Goal: Answer question/provide support: Share knowledge or assist other users

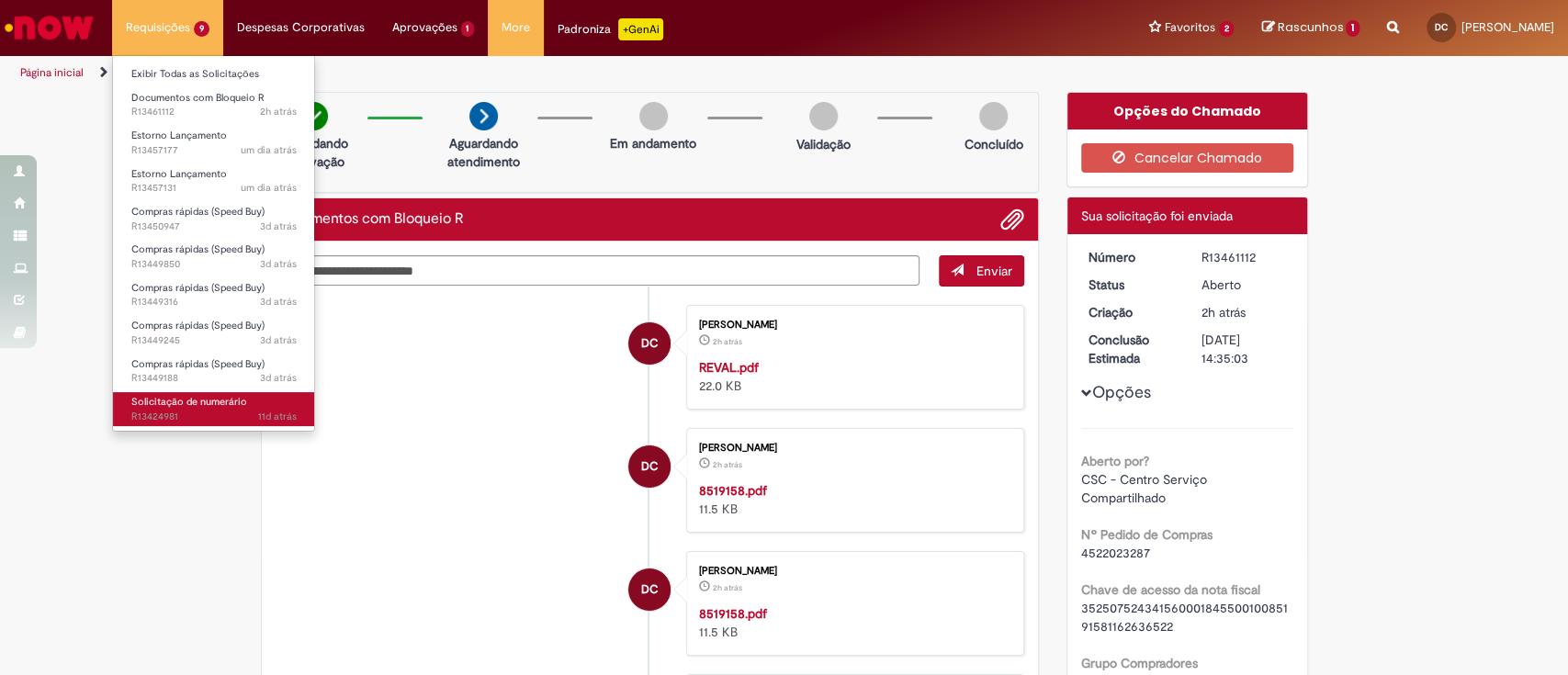
click at [257, 402] on link "Solicitação de numerário 11d atrás 11 dias atrás R13424981" at bounding box center [214, 409] width 202 height 34
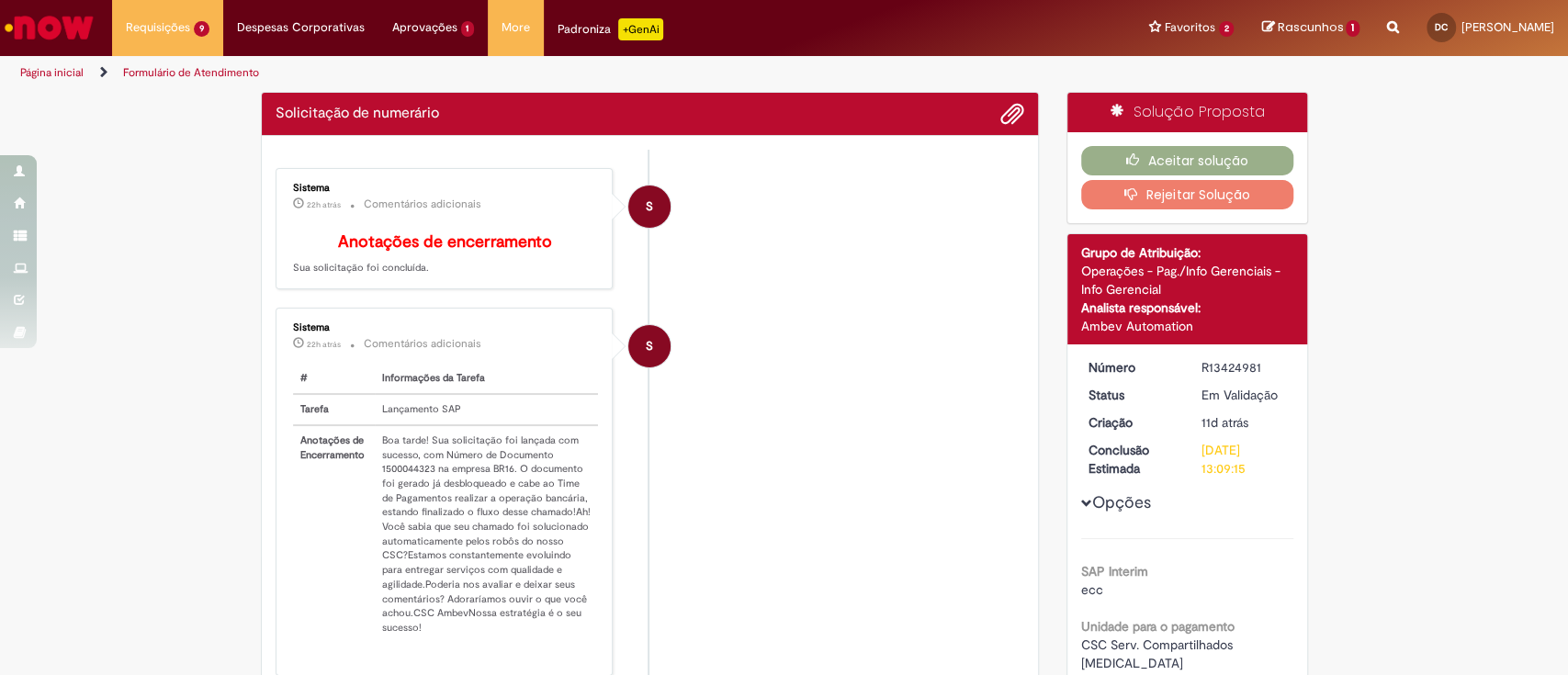
click at [774, 437] on li "S Sistema 22h atrás 22 horas atrás Comentários adicionais # Informações da Tare…" at bounding box center [650, 491] width 749 height 368
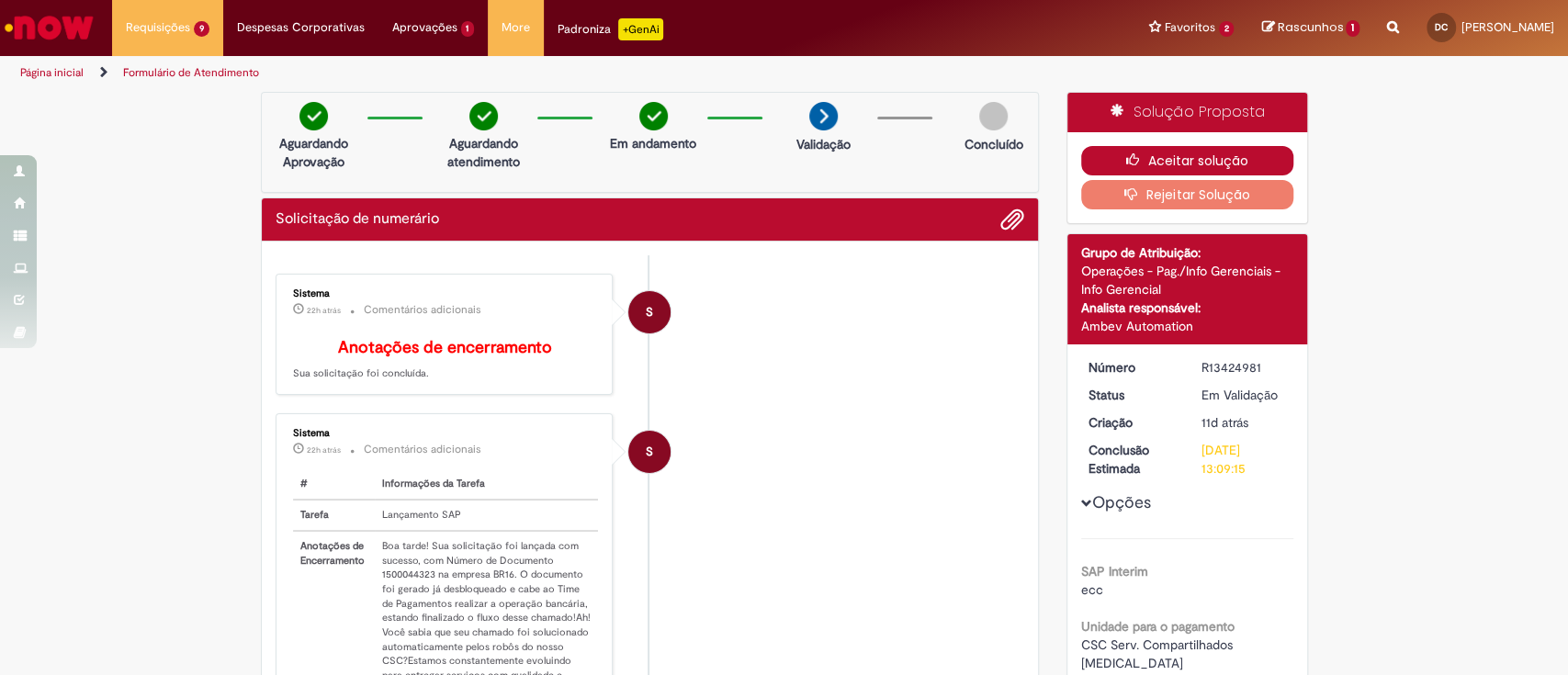
click at [1176, 159] on button "Aceitar solução" at bounding box center [1187, 160] width 212 height 29
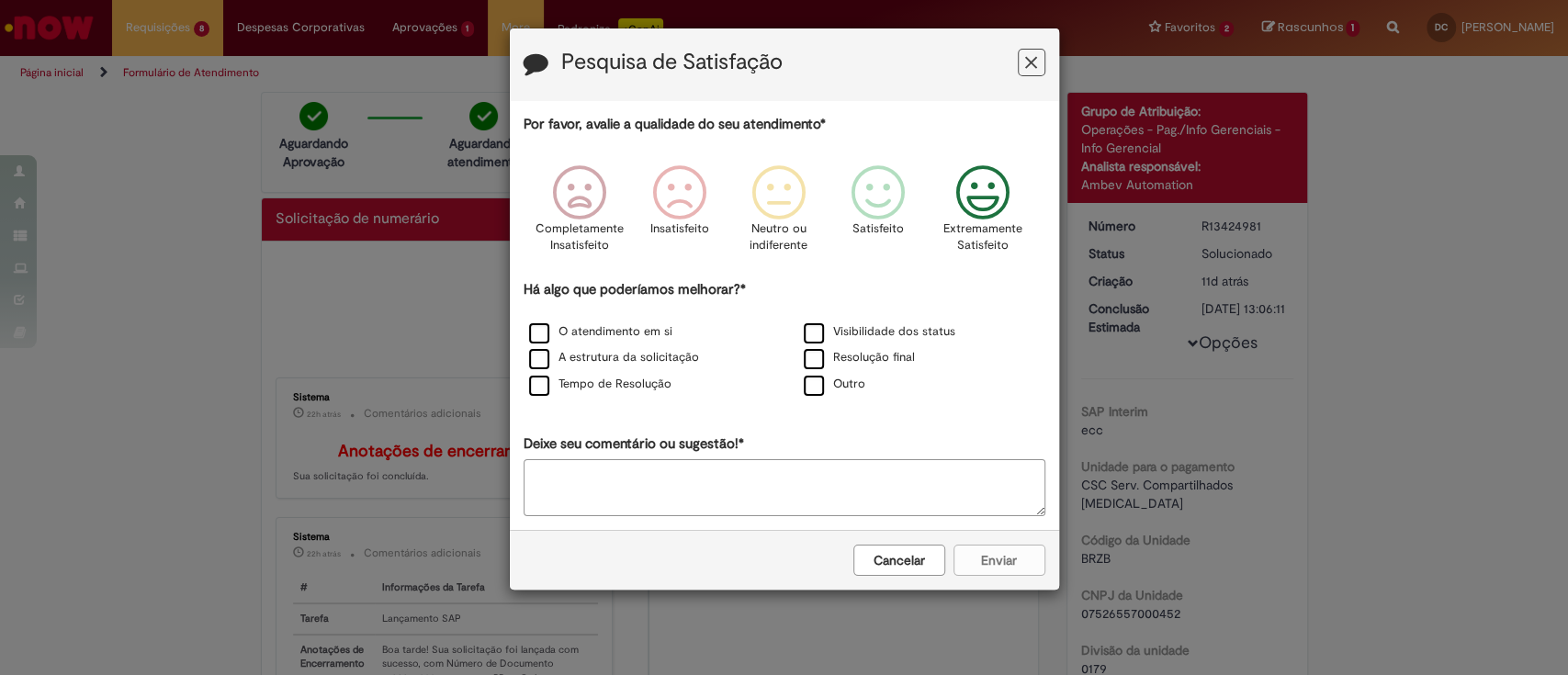
click at [1004, 186] on icon "Feedback" at bounding box center [981, 193] width 69 height 55
click at [573, 320] on div "O atendimento em si" at bounding box center [647, 333] width 274 height 26
click at [580, 323] on div "O atendimento em si" at bounding box center [647, 333] width 271 height 23
click at [567, 343] on div "O atendimento em si" at bounding box center [647, 333] width 271 height 23
click at [561, 327] on label "O atendimento em si" at bounding box center [600, 332] width 143 height 18
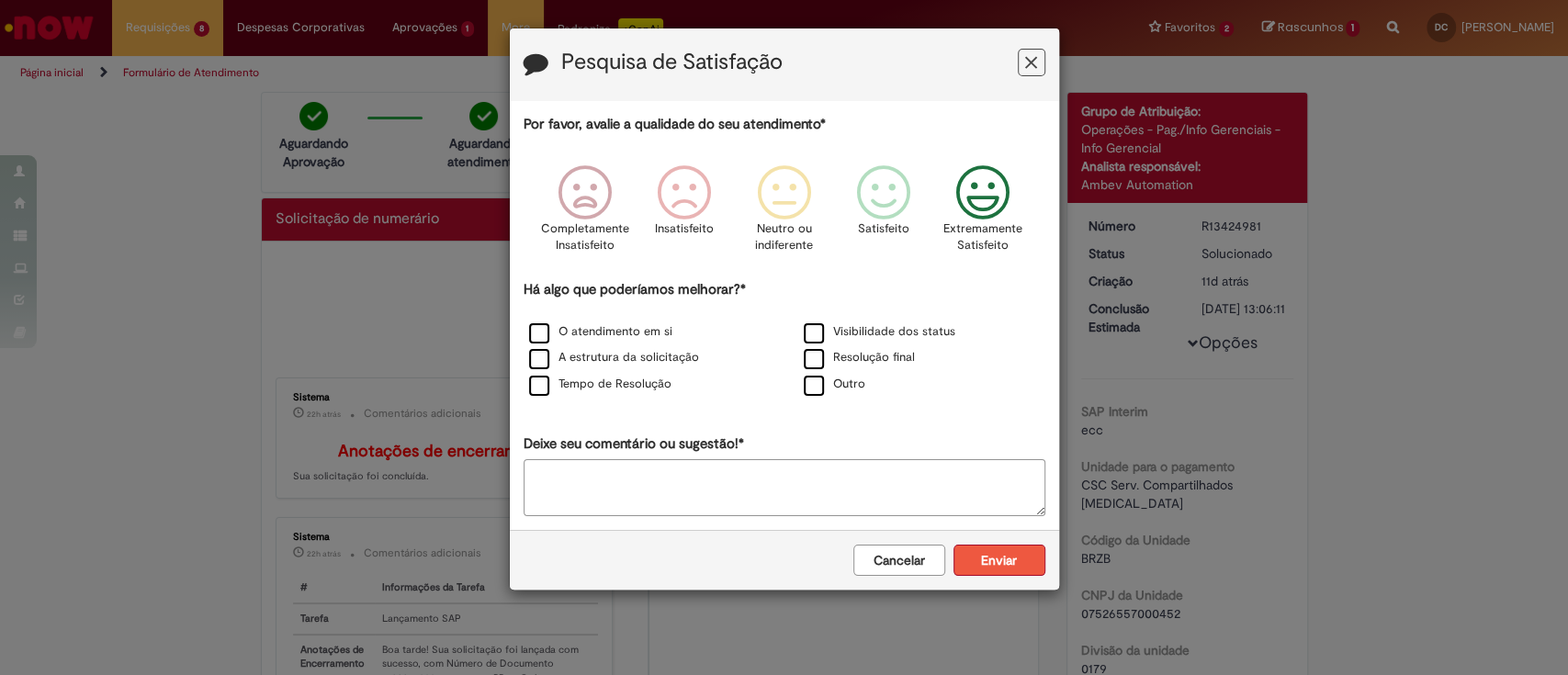
click at [980, 569] on button "Enviar" at bounding box center [999, 560] width 91 height 31
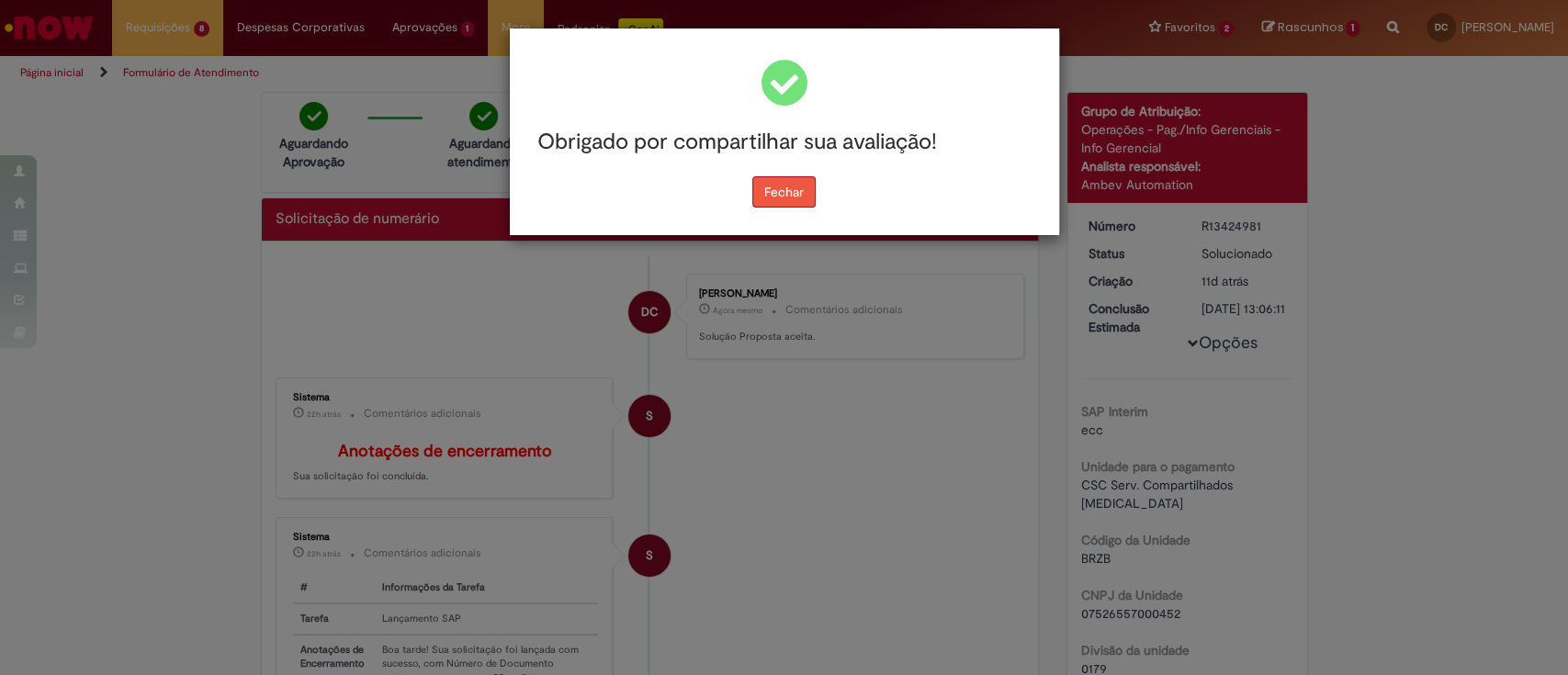
click at [810, 177] on button "Fechar" at bounding box center [783, 192] width 63 height 31
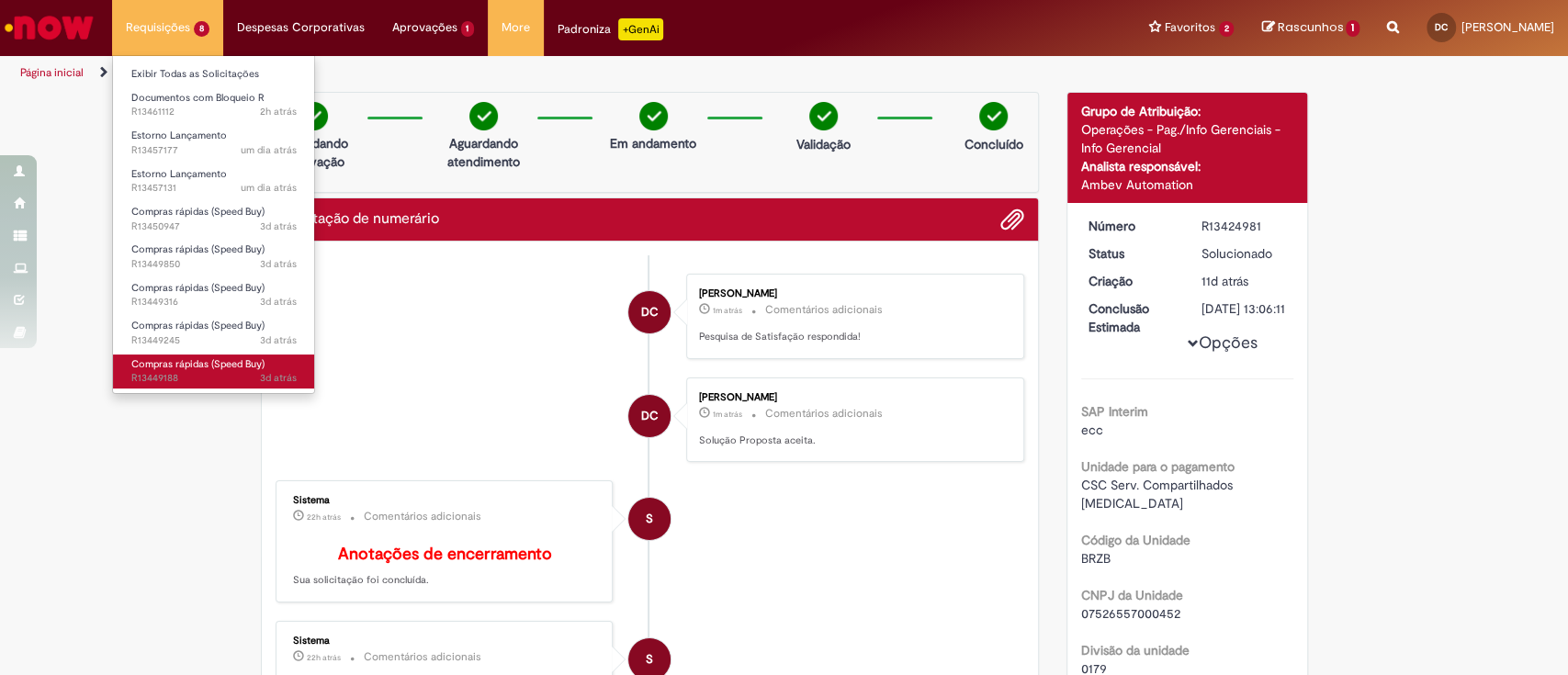
click at [159, 362] on span "Compras rápidas (Speed Buy)" at bounding box center [197, 364] width 133 height 14
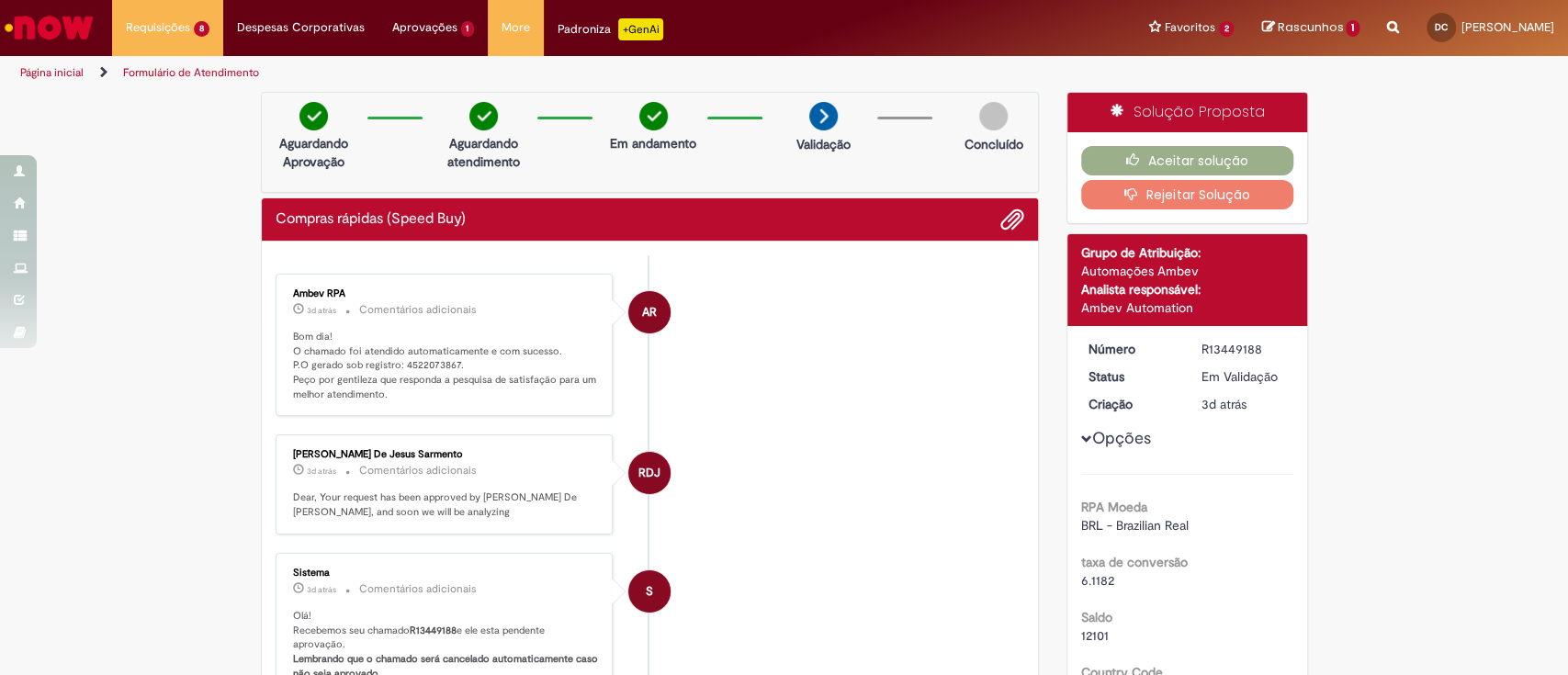
click at [764, 459] on li "RDJ [PERSON_NAME] De Jesus Sarmento 3d atrás 3 dias atrás Comentários adicionai…" at bounding box center [650, 484] width 749 height 100
click at [412, 367] on p "Bom dia! O chamado foi atendido automaticamente e com sucesso. P.O gerado sob r…" at bounding box center [445, 366] width 305 height 73
copy p "4522073867"
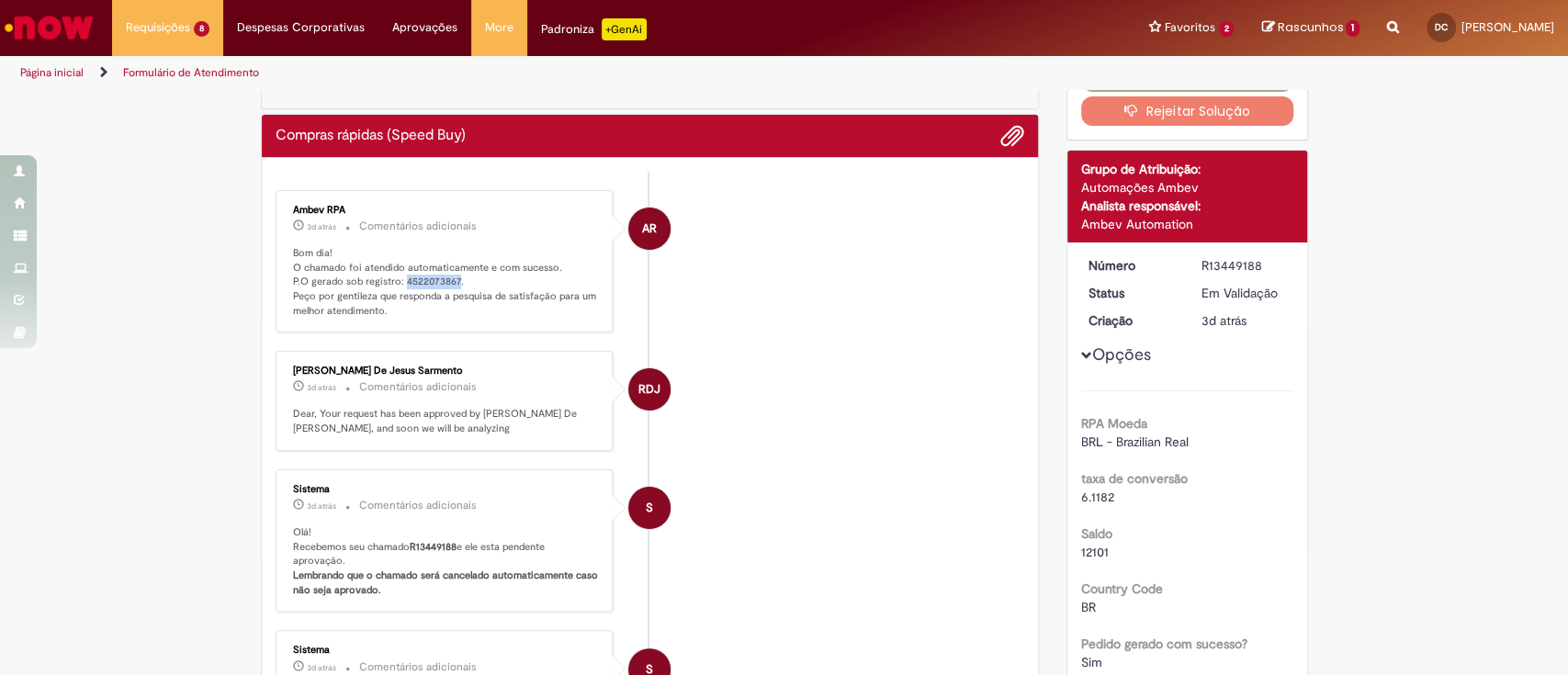
scroll to position [123, 0]
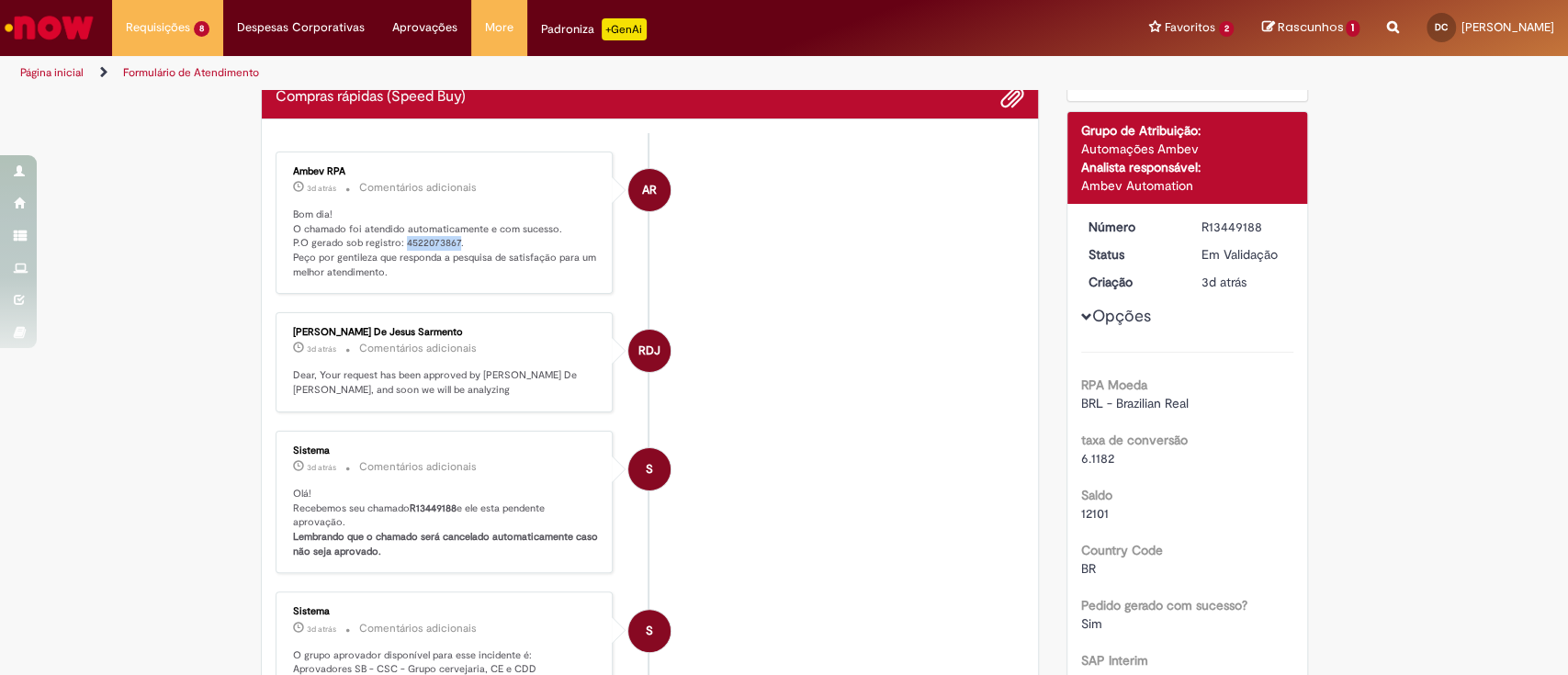
copy p "4522073867"
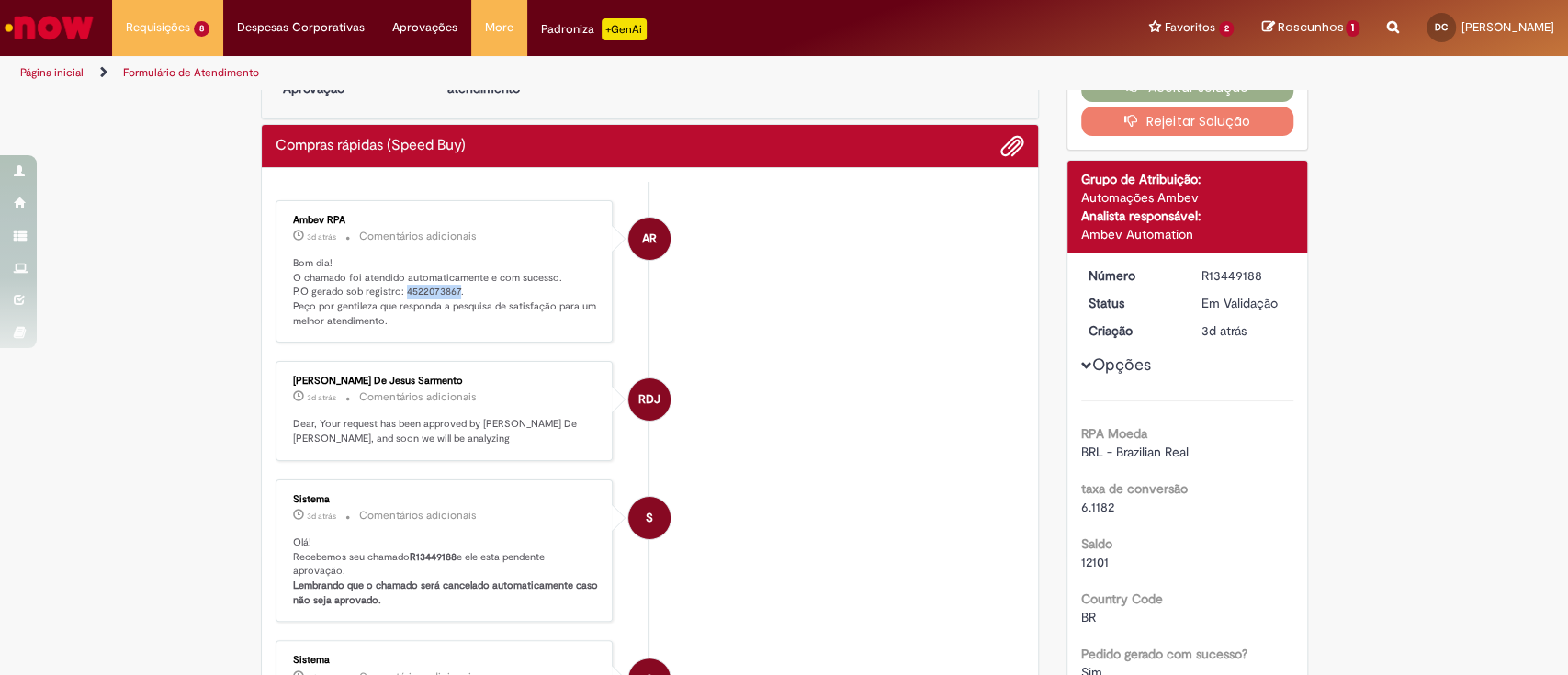
scroll to position [0, 0]
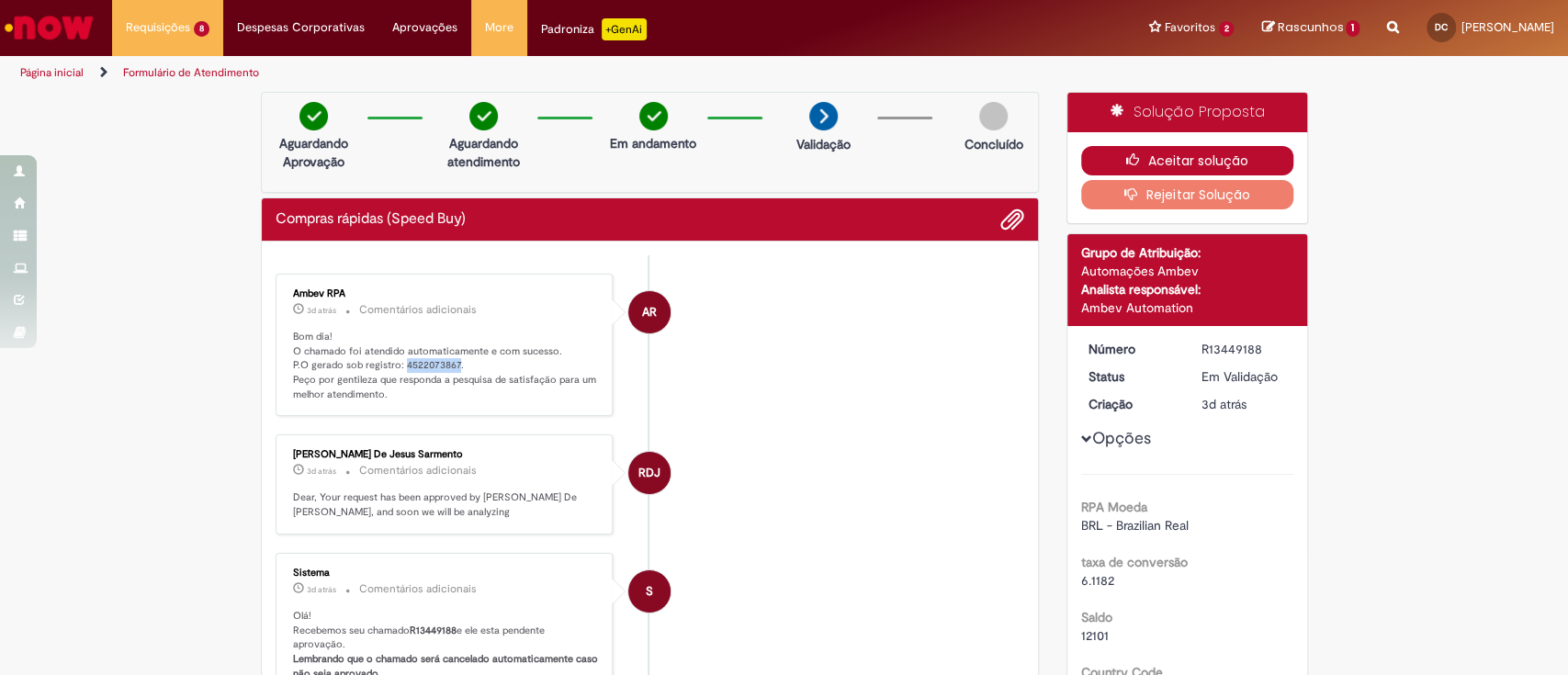
click at [1191, 154] on button "Aceitar solução" at bounding box center [1187, 160] width 212 height 29
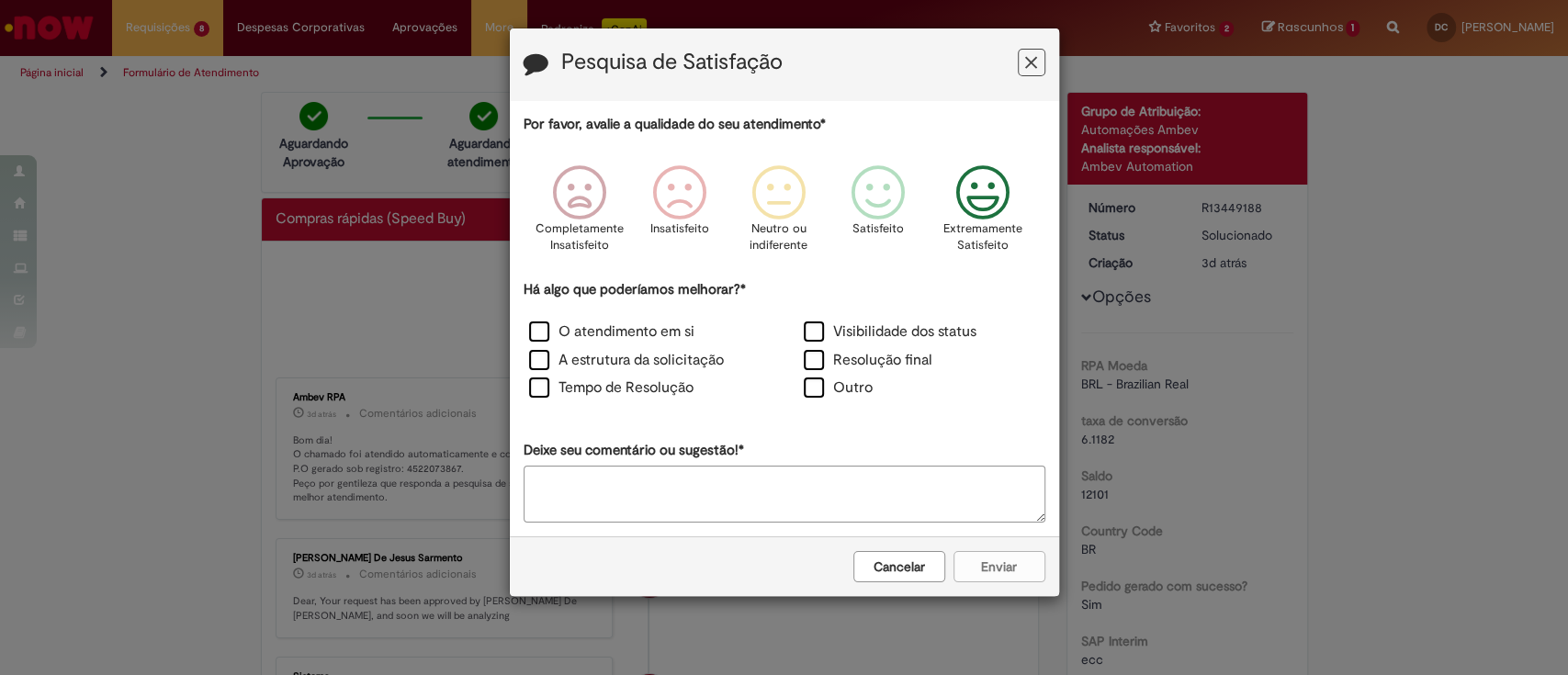
click at [984, 214] on icon "Feedback" at bounding box center [981, 193] width 69 height 55
click at [626, 327] on label "O atendimento em si" at bounding box center [612, 332] width 165 height 21
click at [997, 555] on button "Enviar" at bounding box center [999, 566] width 91 height 31
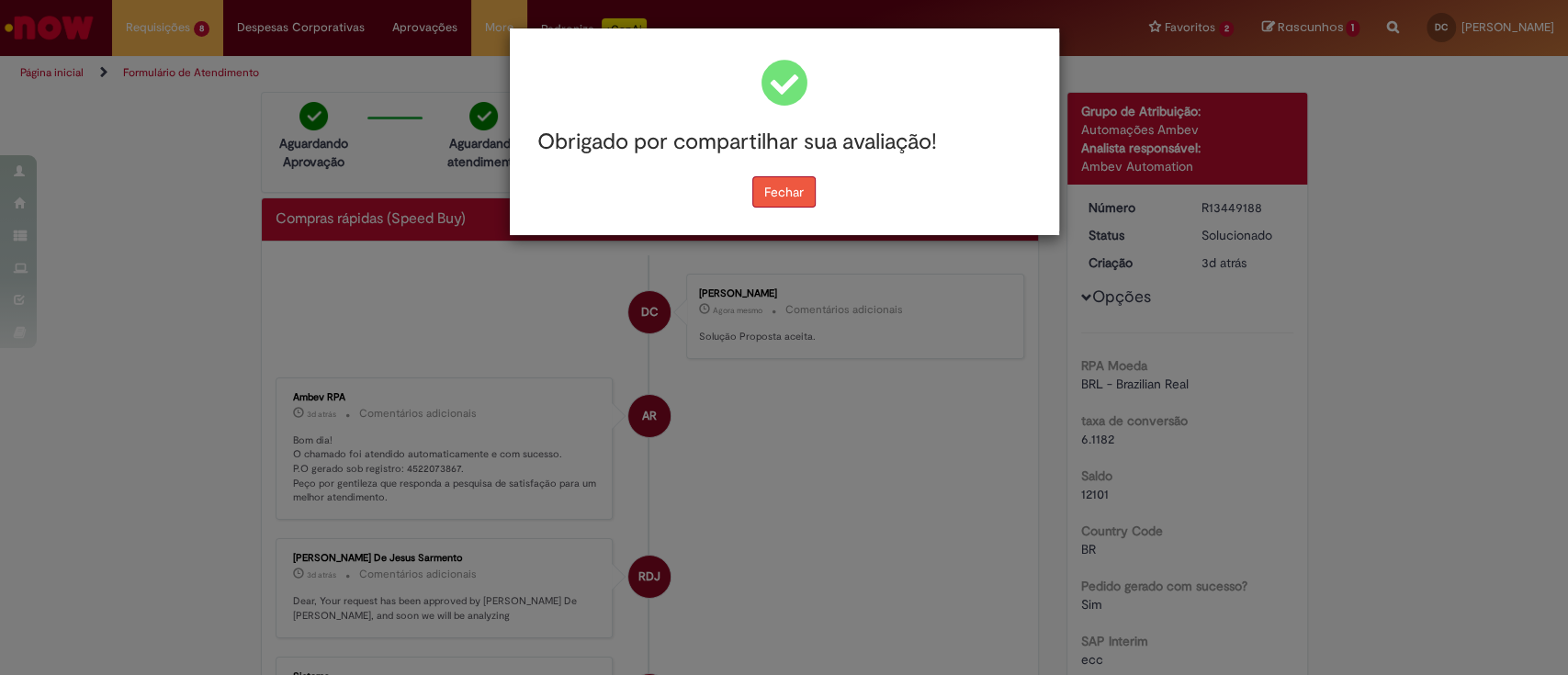
click at [786, 188] on button "Fechar" at bounding box center [783, 192] width 63 height 31
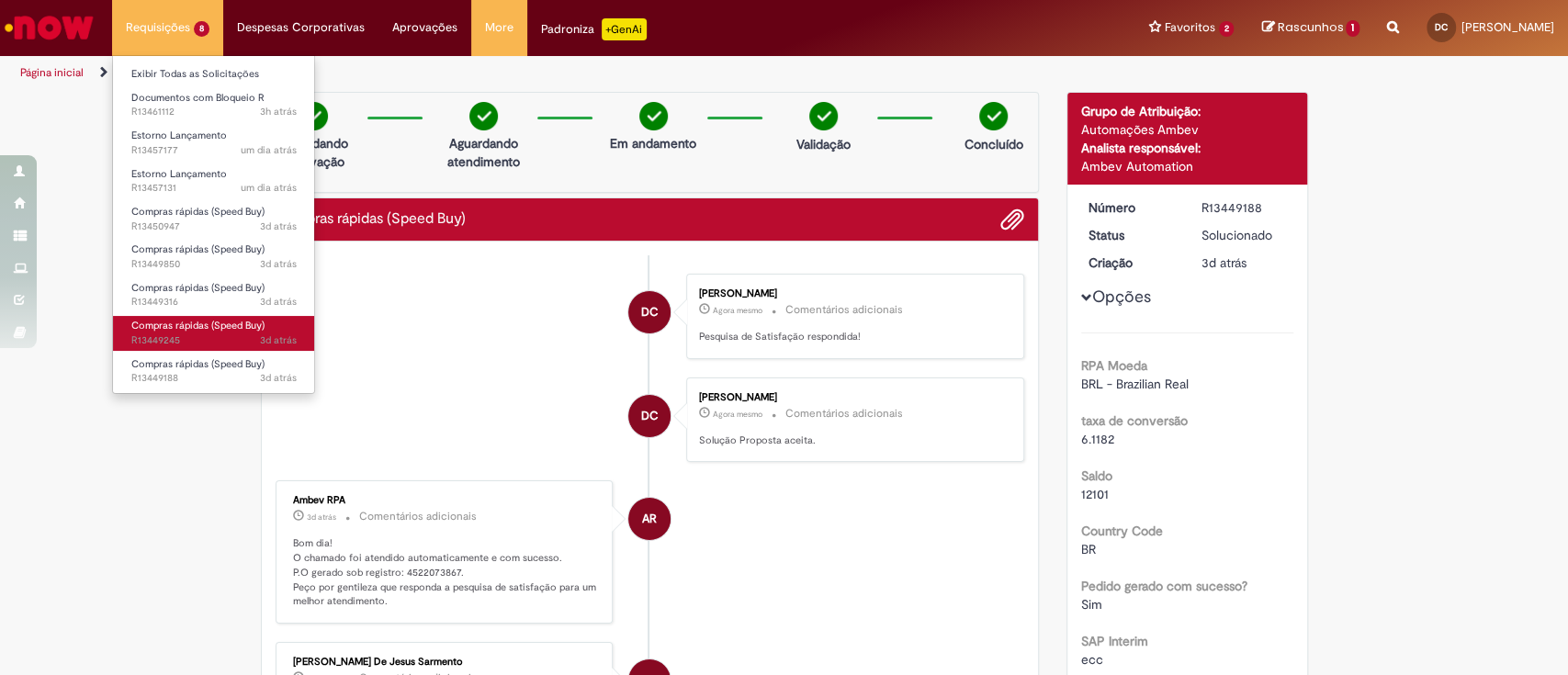
click at [176, 320] on span "Compras rápidas (Speed Buy)" at bounding box center [197, 326] width 133 height 14
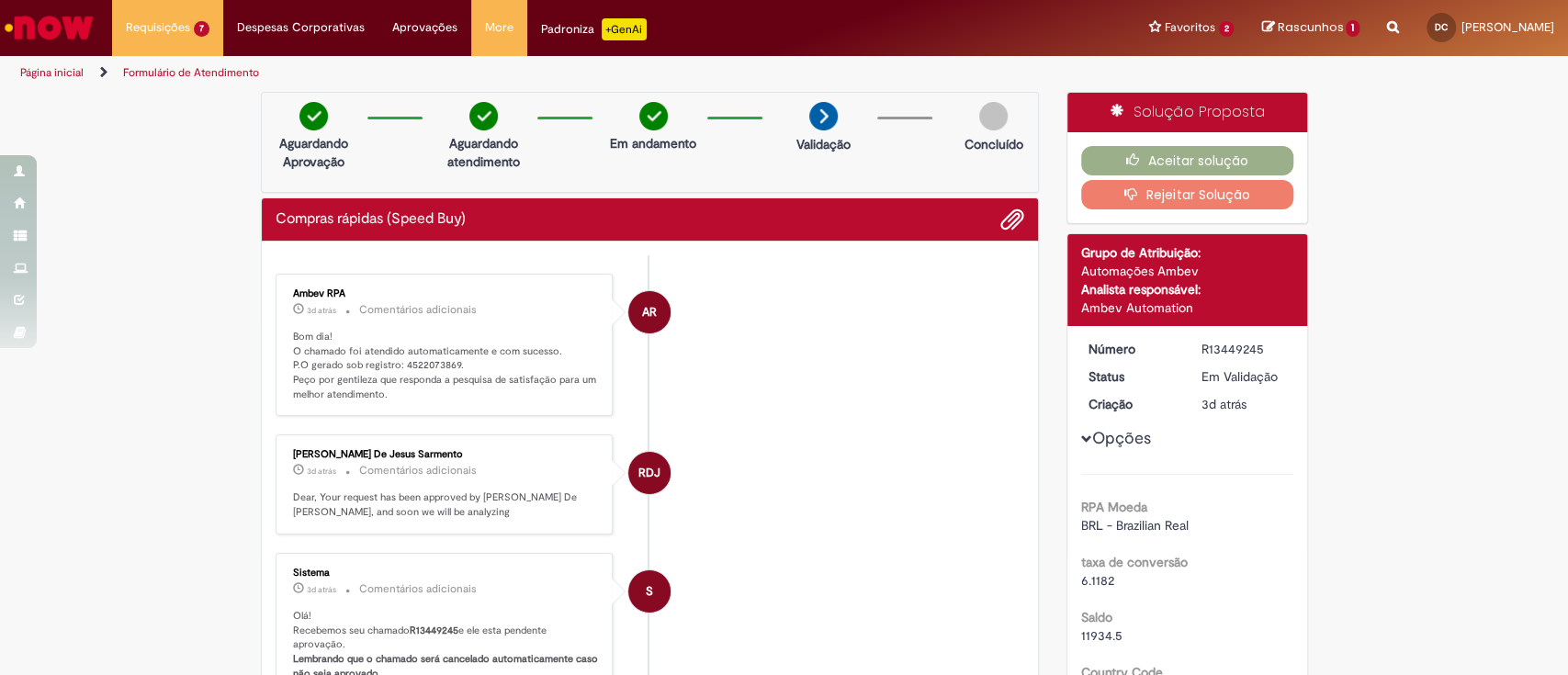
click at [419, 366] on p "Bom dia! O chamado foi atendido automaticamente e com sucesso. P.O gerado sob r…" at bounding box center [445, 366] width 305 height 73
copy p "4522073869"
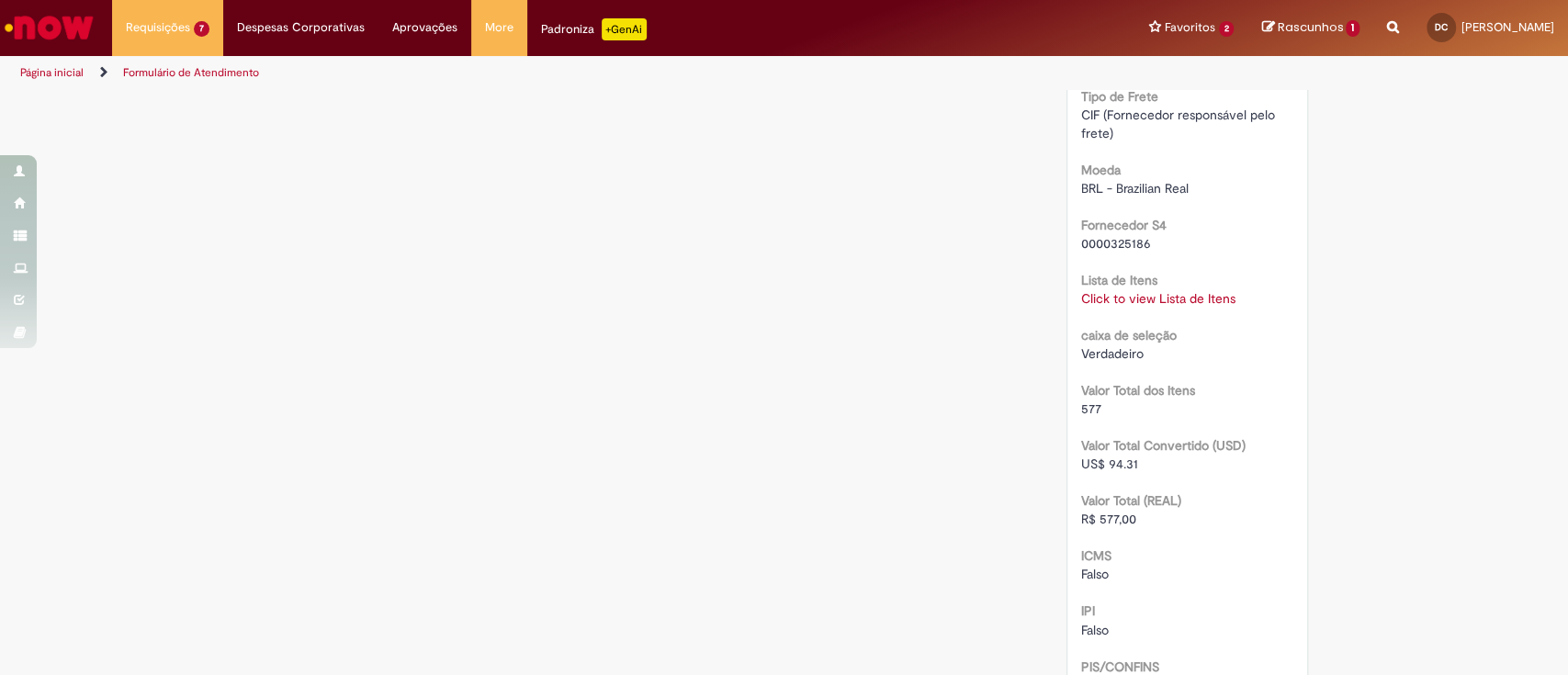
scroll to position [1959, 0]
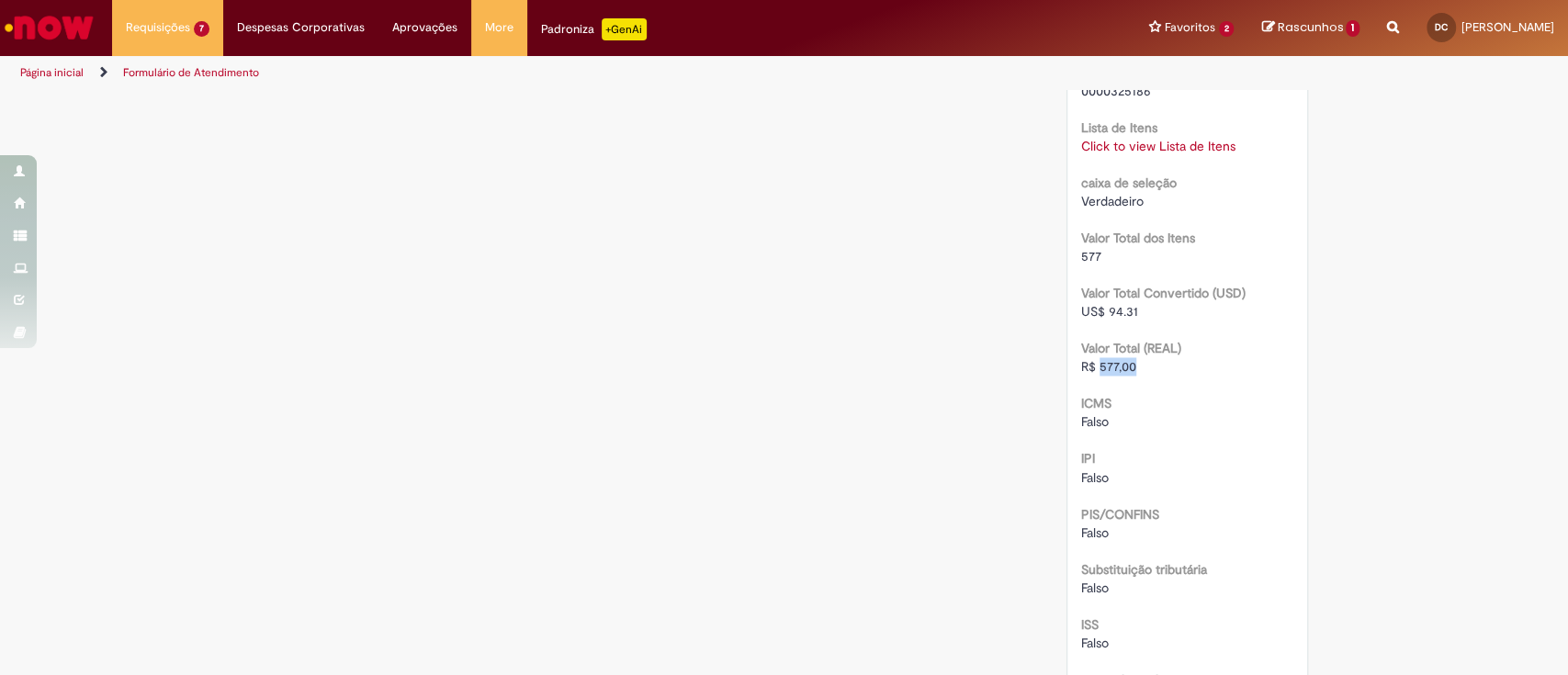
drag, startPoint x: 1139, startPoint y: 352, endPoint x: 1091, endPoint y: 349, distance: 48.1
click at [1091, 357] on div "R$ 577,00" at bounding box center [1187, 366] width 212 height 18
copy span "577,00"
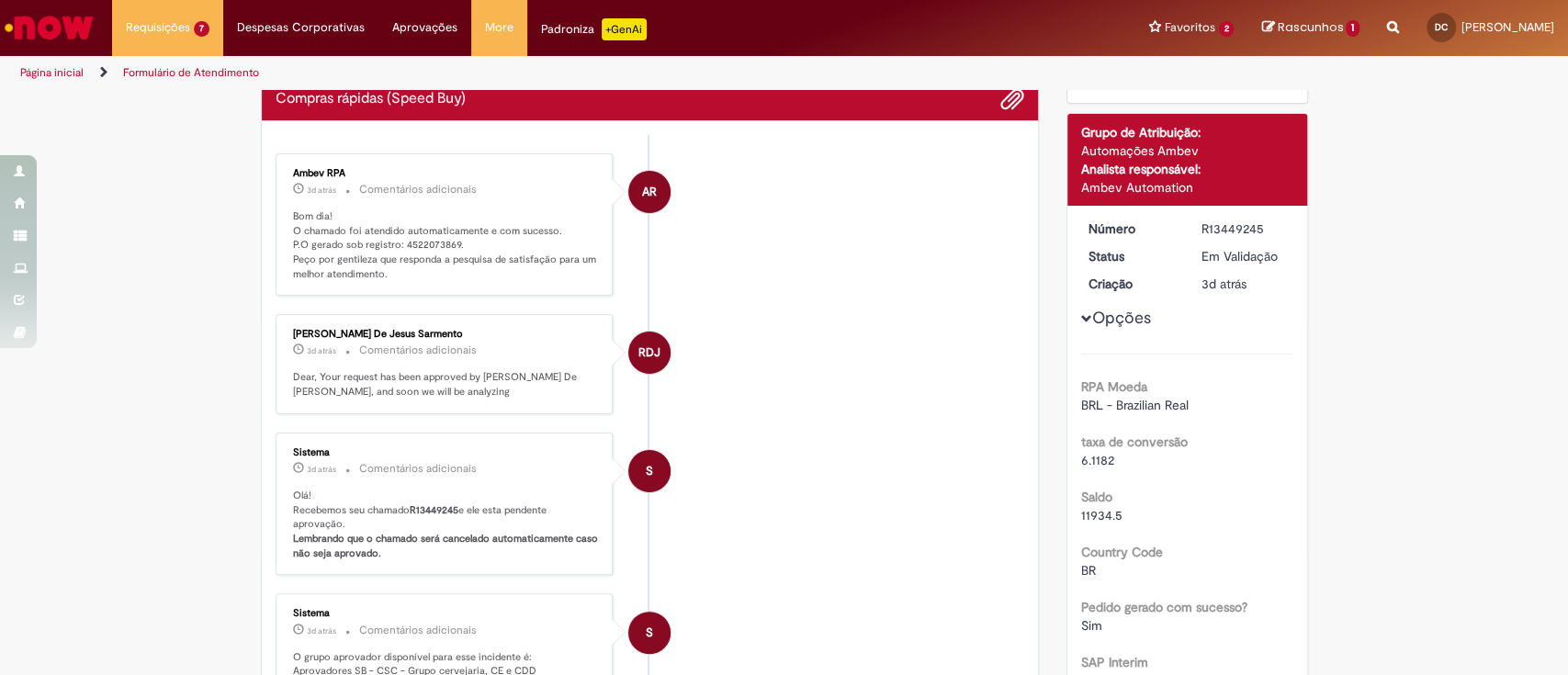
scroll to position [0, 0]
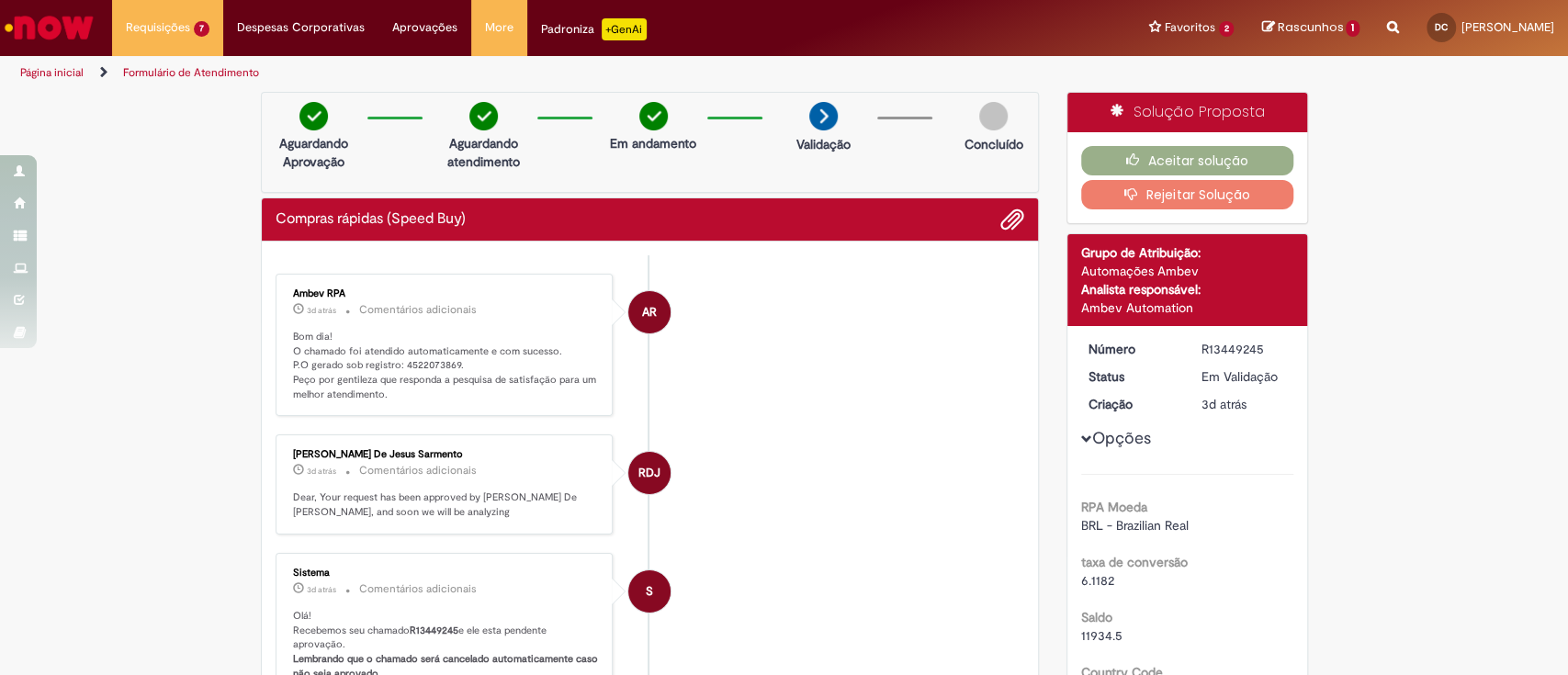
click at [416, 360] on p "Bom dia! O chamado foi atendido automaticamente e com sucesso. P.O gerado sob r…" at bounding box center [445, 366] width 305 height 73
copy p "4522073869"
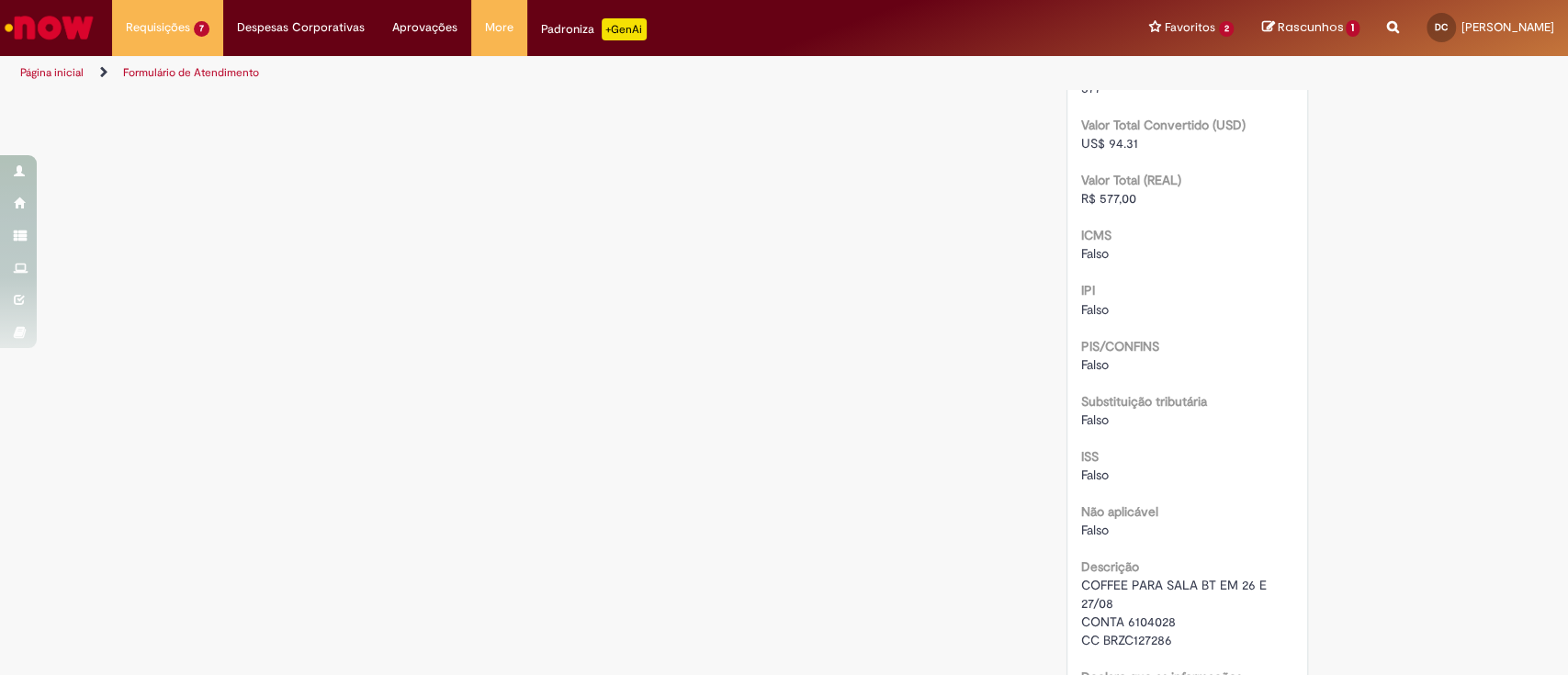
scroll to position [2326, 0]
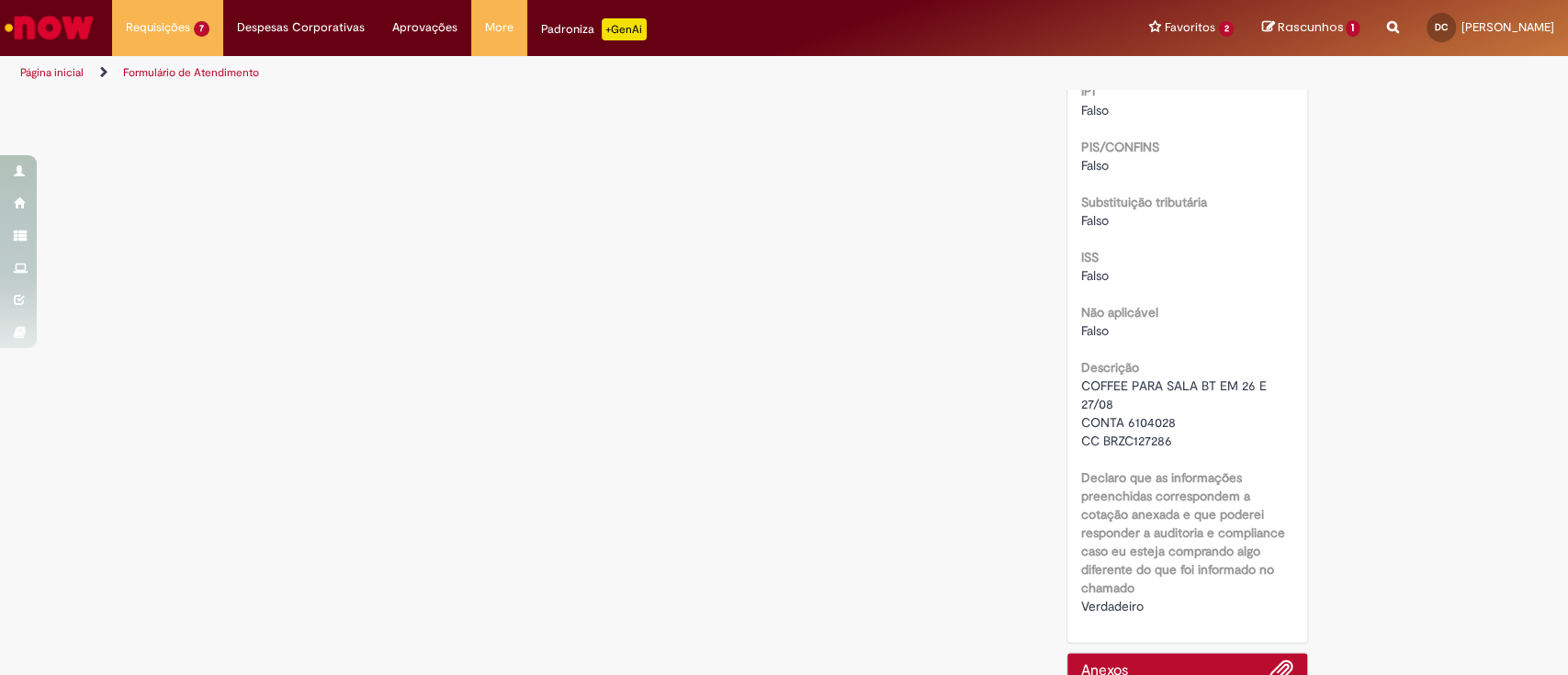
click at [1144, 422] on span "COFFEE PARA SALA BT EM 26 E 27/08 CONTA 6104028 CC BRZC127286" at bounding box center [1175, 412] width 189 height 72
copy span "BRZC127286"
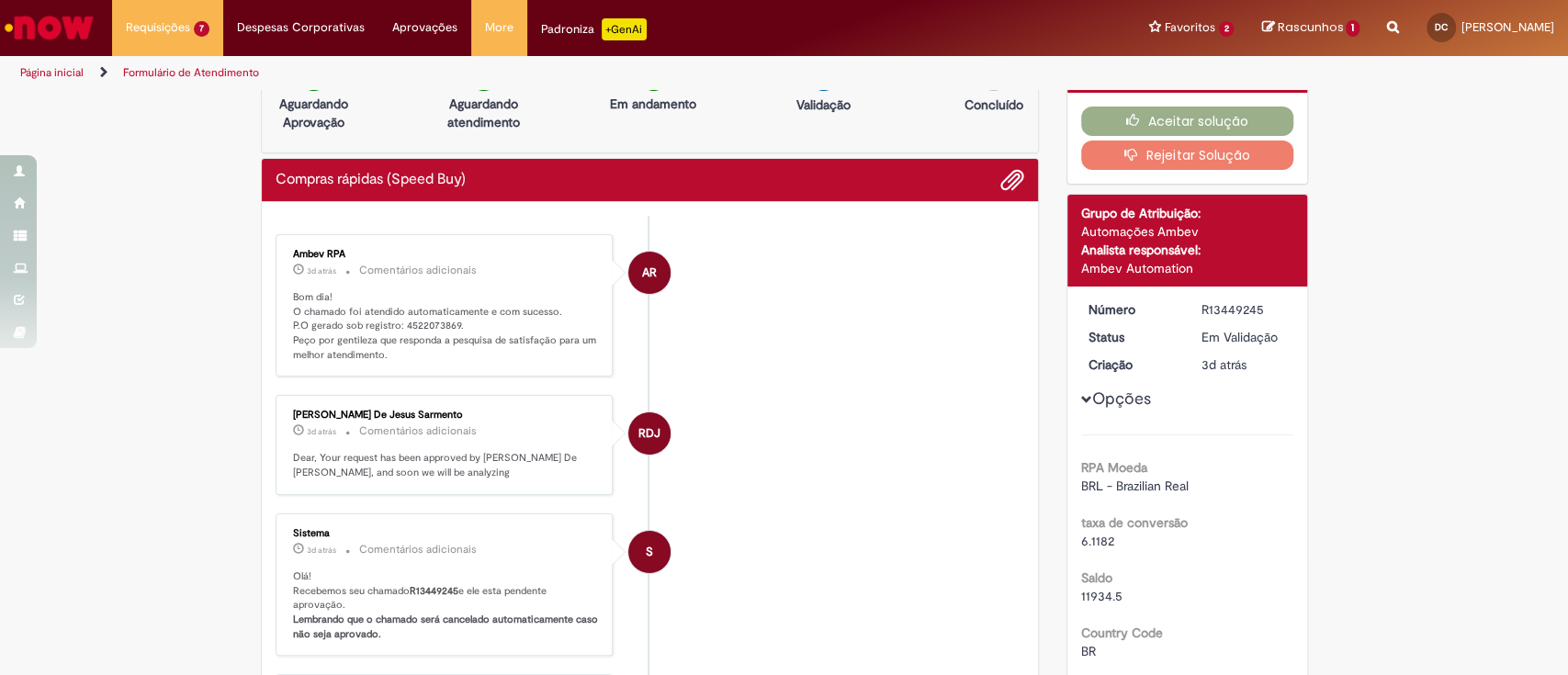
scroll to position [0, 0]
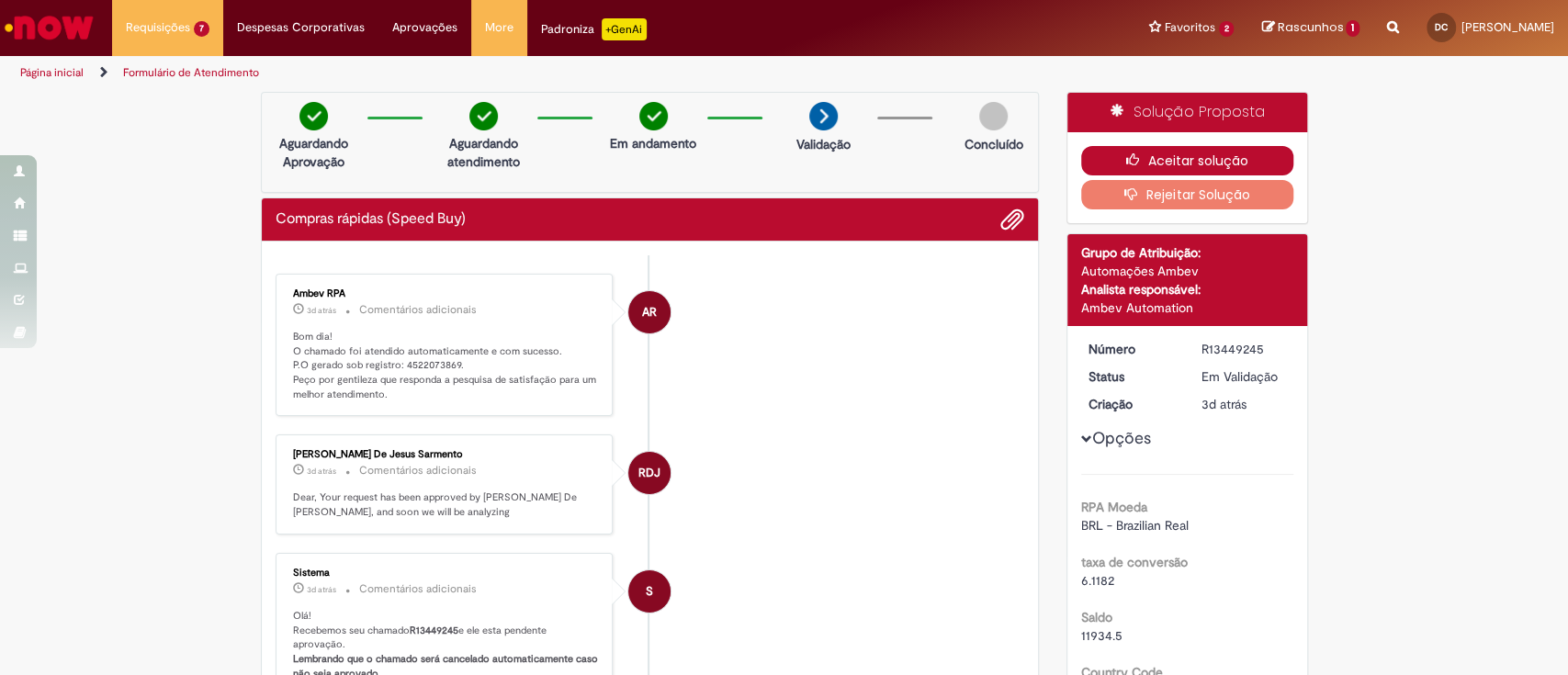
click at [1173, 158] on button "Aceitar solução" at bounding box center [1187, 160] width 212 height 29
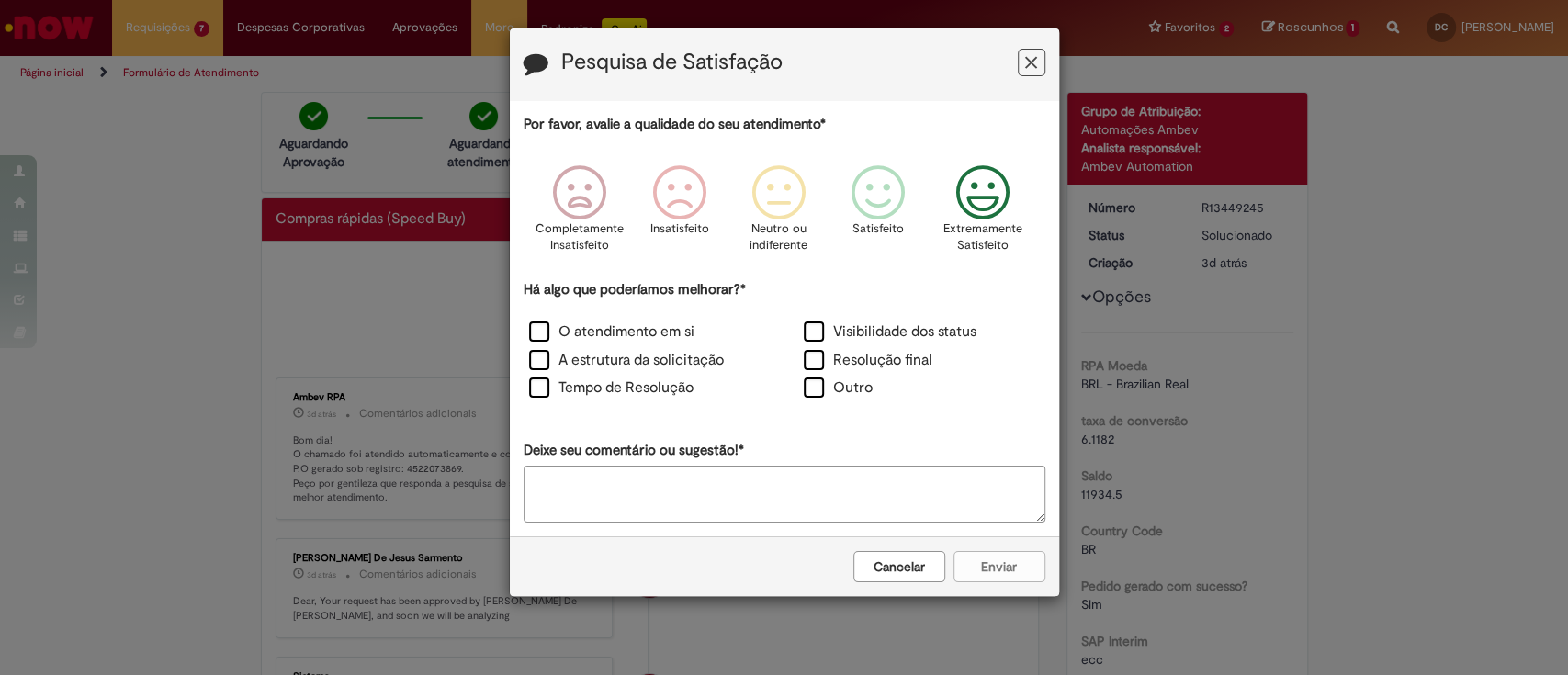
click at [977, 191] on icon "Feedback" at bounding box center [981, 193] width 69 height 55
click at [571, 327] on label "O atendimento em si" at bounding box center [612, 332] width 165 height 21
click at [985, 562] on button "Enviar" at bounding box center [999, 566] width 91 height 31
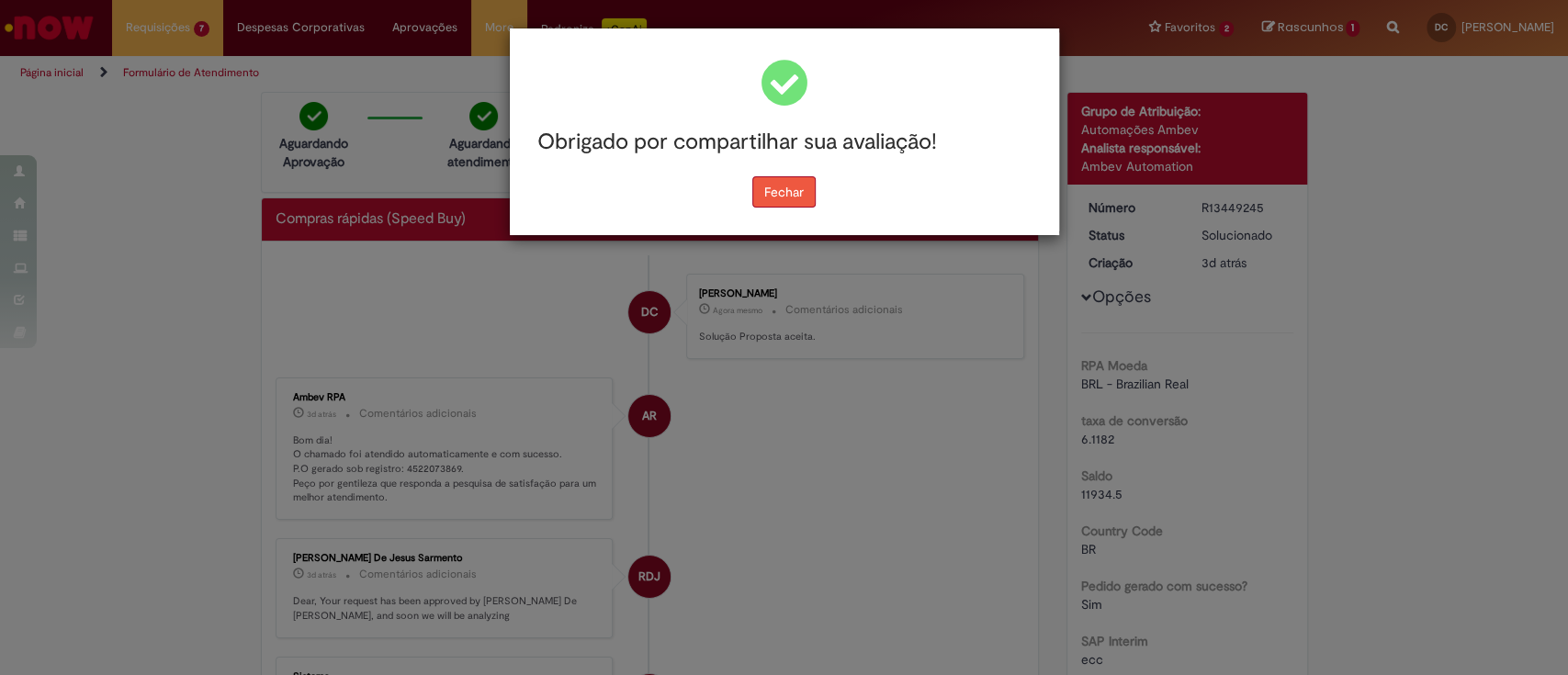
click at [807, 190] on button "Fechar" at bounding box center [783, 192] width 63 height 31
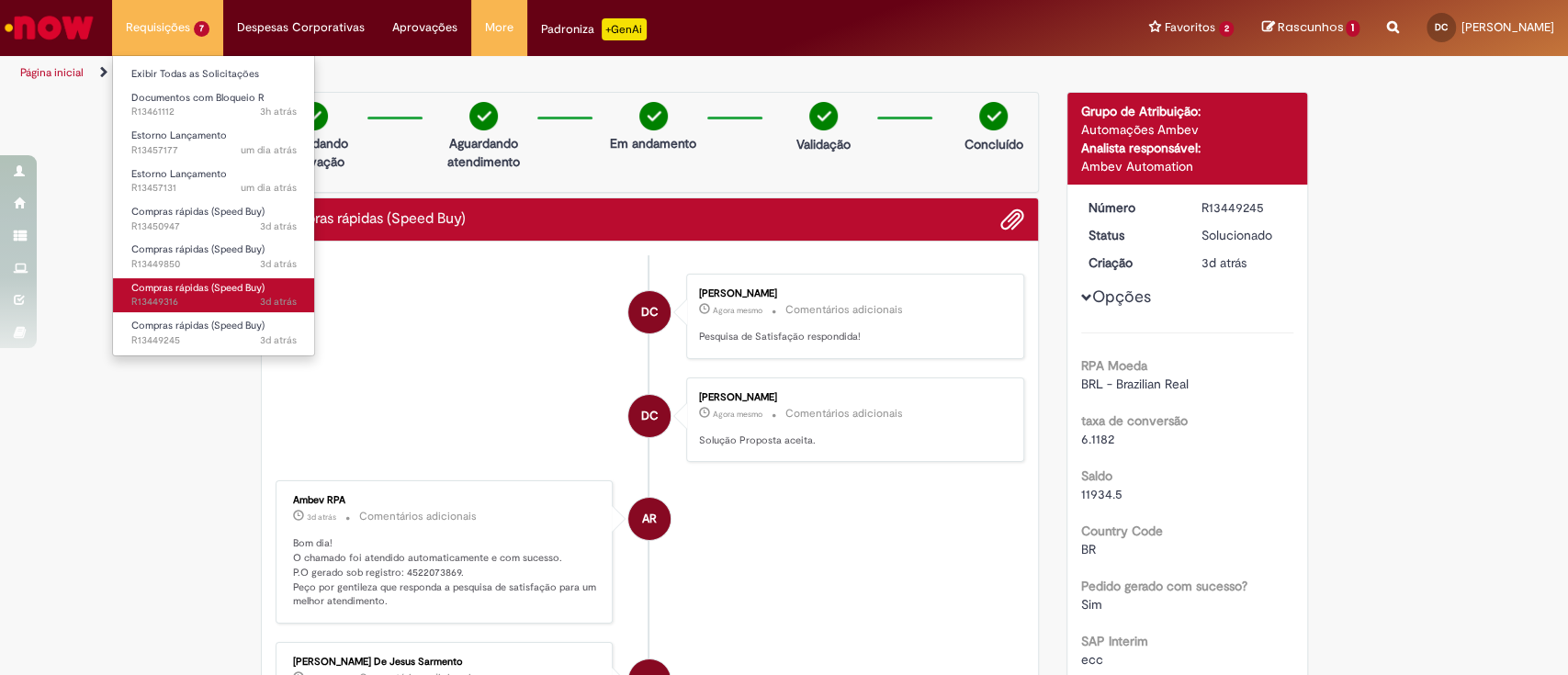
click at [239, 287] on span "Compras rápidas (Speed Buy)" at bounding box center [197, 288] width 133 height 14
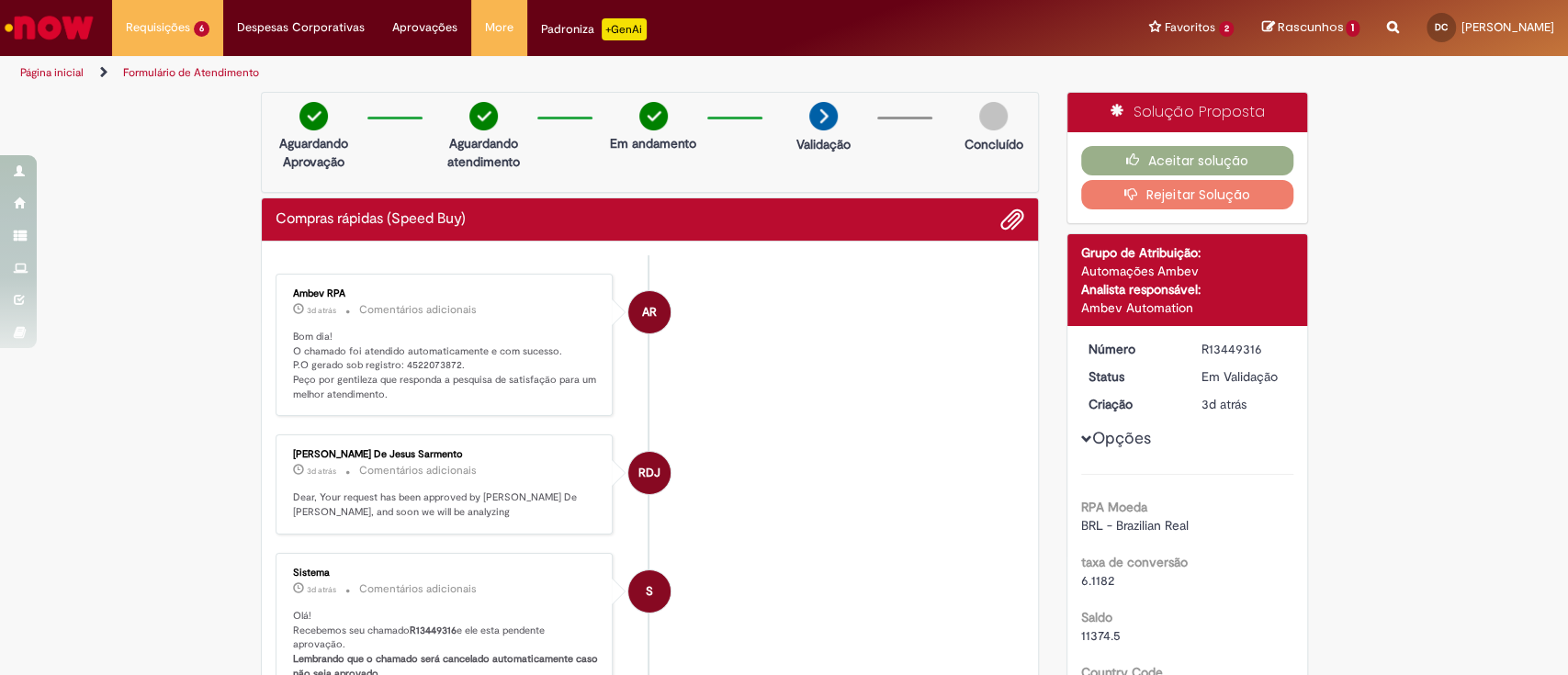
click at [412, 356] on p "Bom dia! O chamado foi atendido automaticamente e com sucesso. P.O gerado sob r…" at bounding box center [445, 366] width 305 height 73
click at [425, 364] on p "Bom dia! O chamado foi atendido automaticamente e com sucesso. P.O gerado sob r…" at bounding box center [445, 366] width 305 height 73
copy p "4522073872"
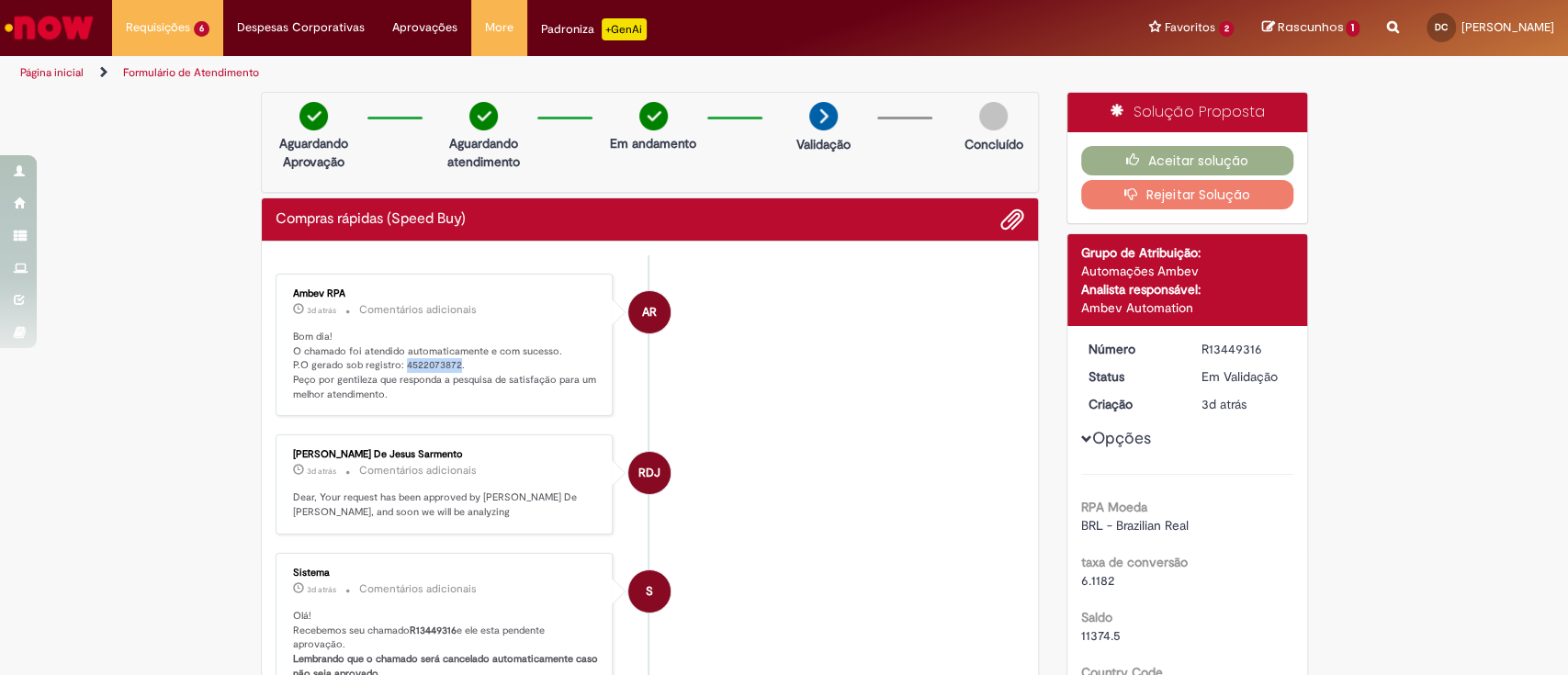
copy p "4522073872"
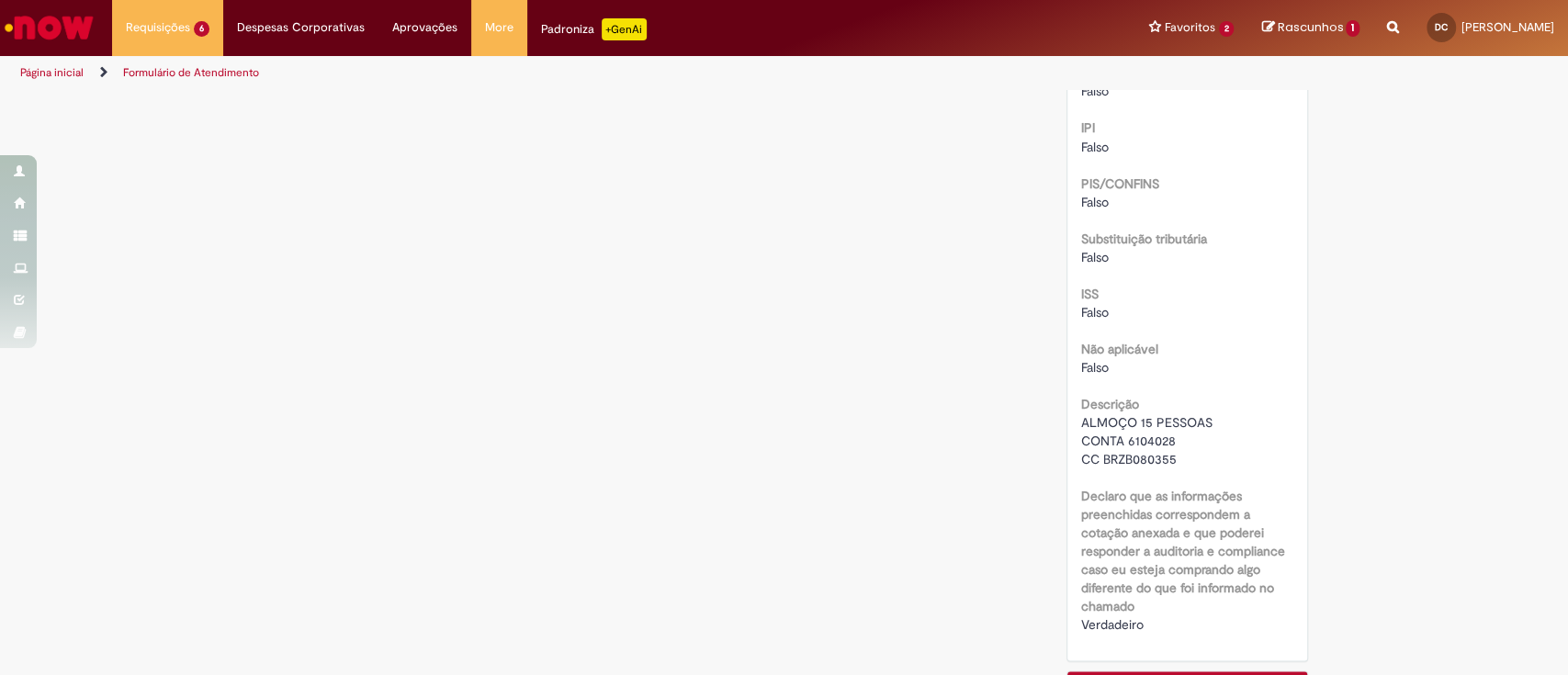
scroll to position [2326, 0]
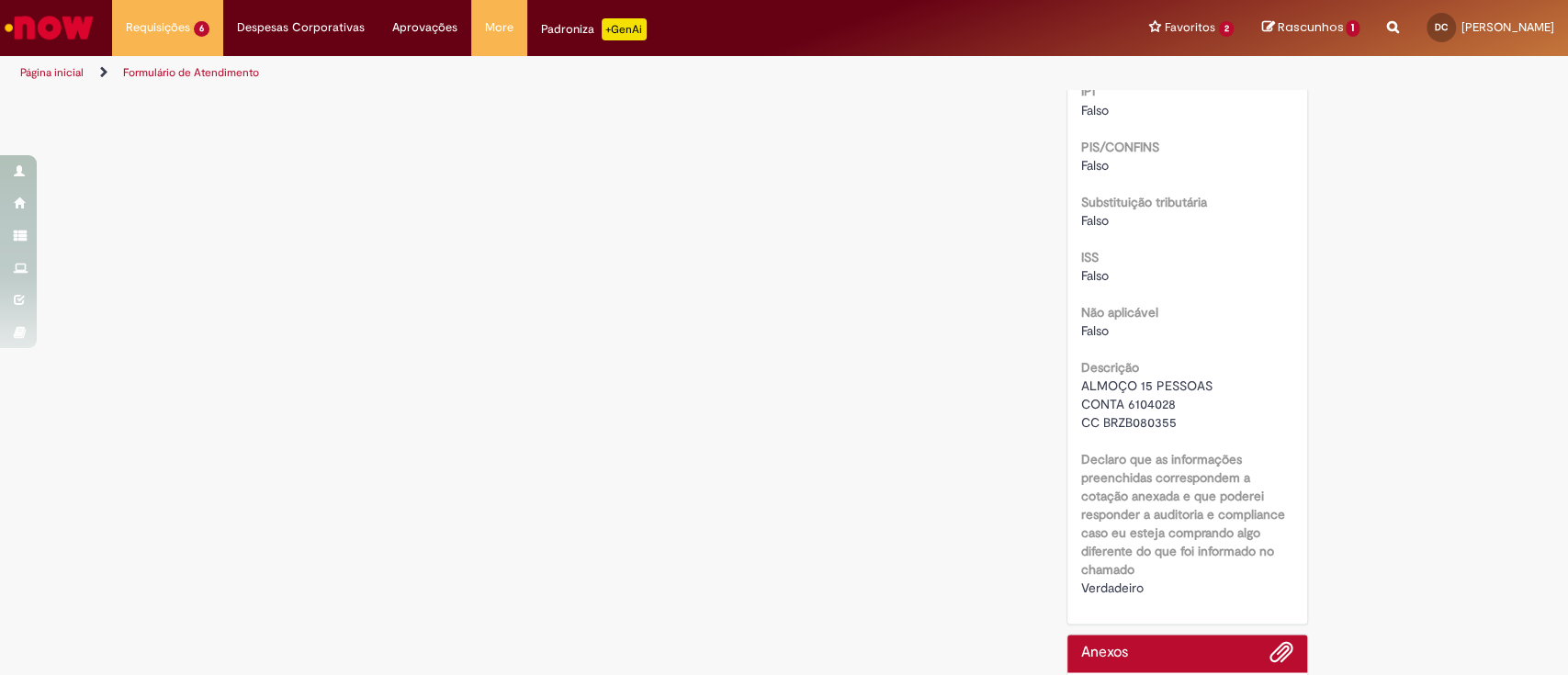
click at [1149, 399] on span "ALMOÇO 15 PESSOAS CONTA 6104028 CC BRZB080355" at bounding box center [1146, 403] width 131 height 53
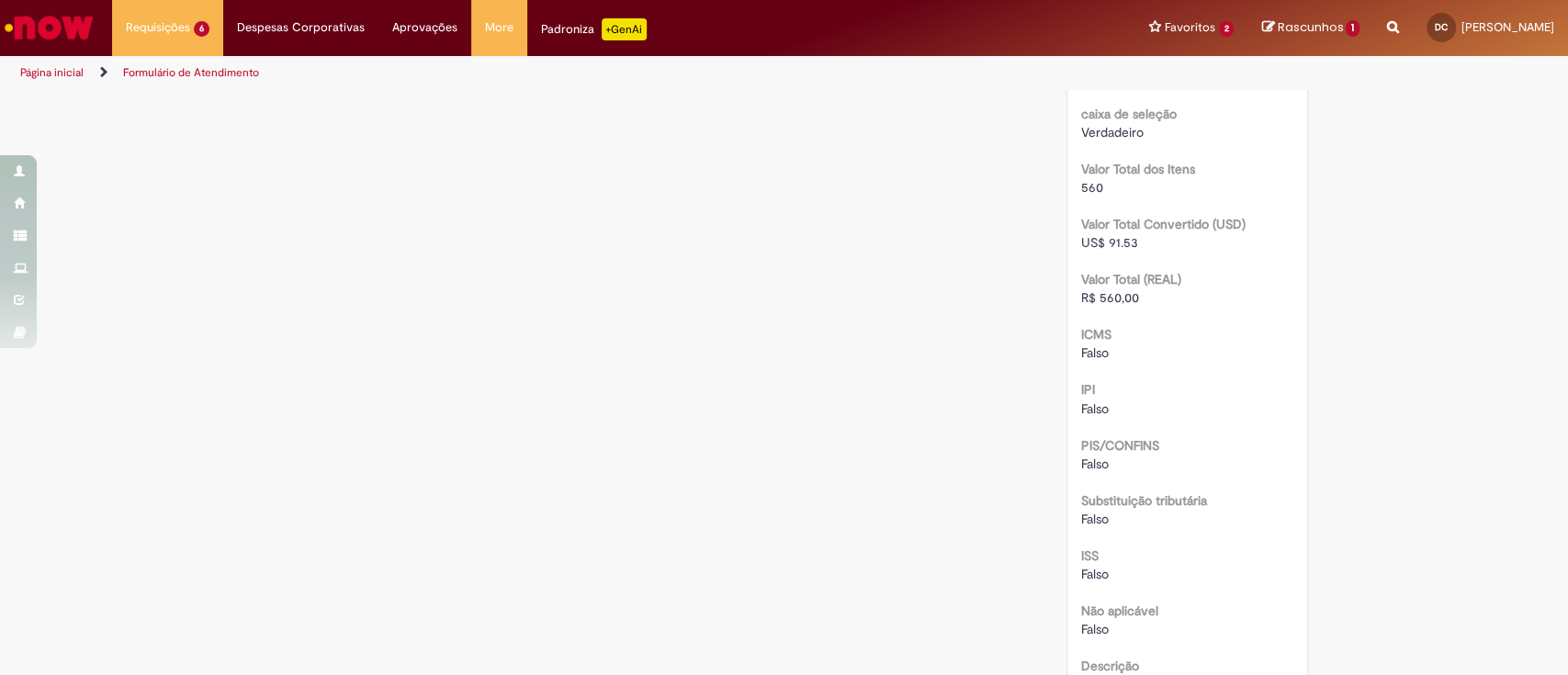
scroll to position [1959, 0]
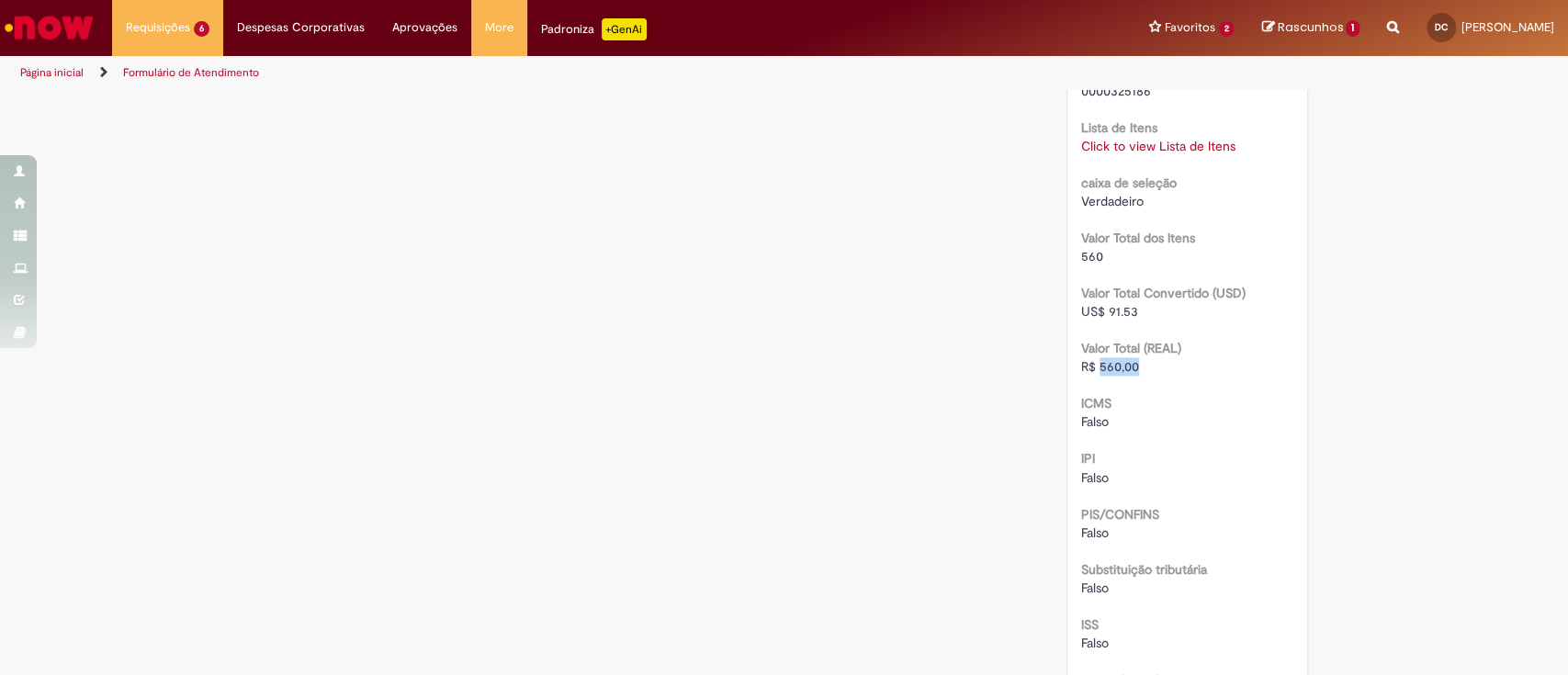
drag, startPoint x: 1139, startPoint y: 353, endPoint x: 1092, endPoint y: 352, distance: 47.0
click at [1092, 357] on div "R$ 560,00" at bounding box center [1187, 366] width 212 height 18
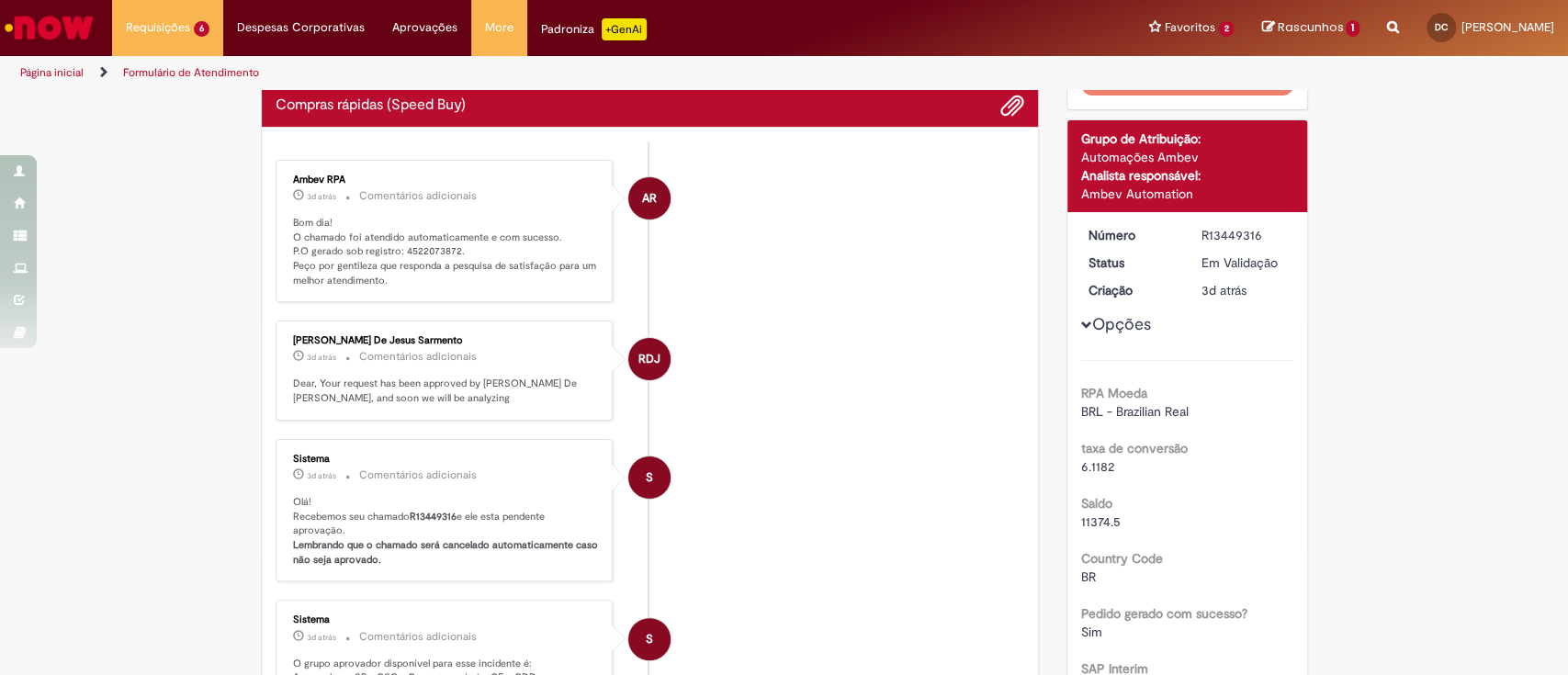
scroll to position [0, 0]
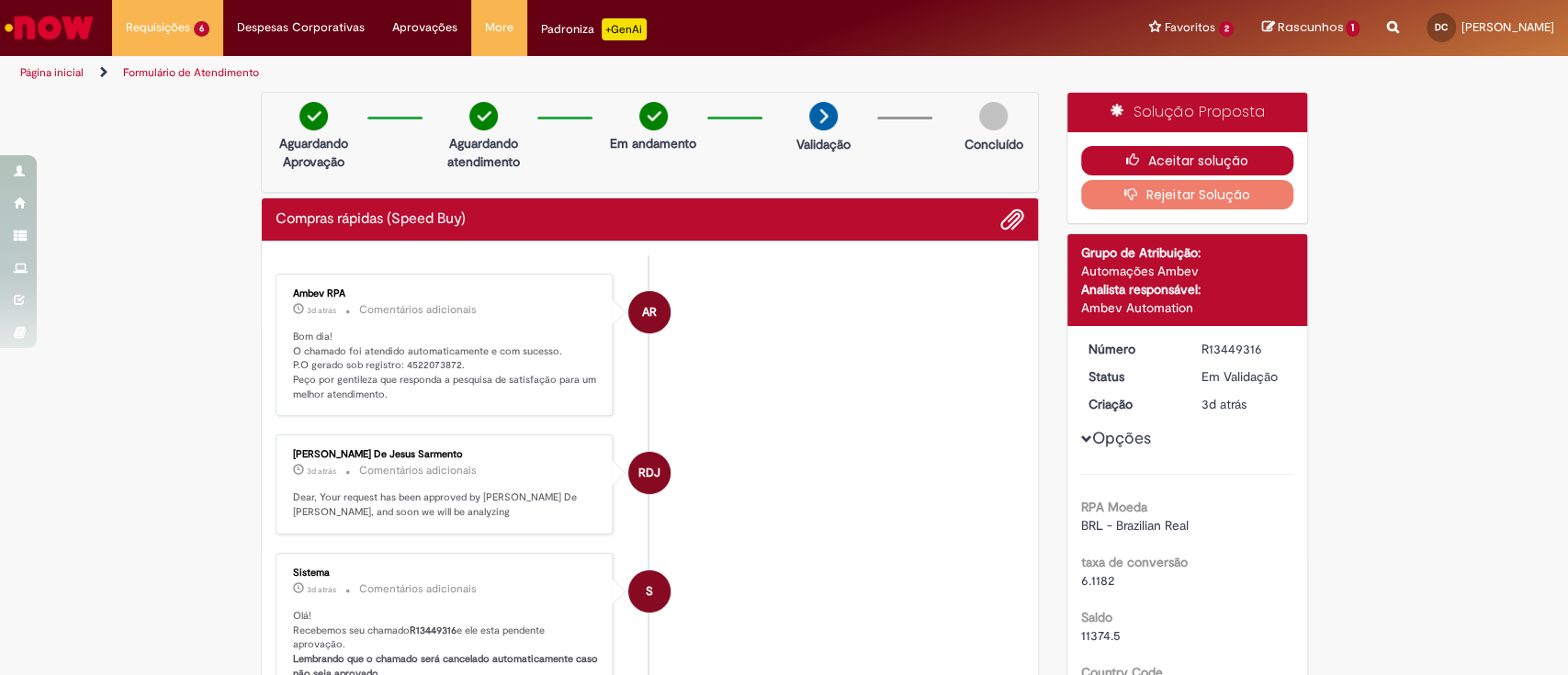
click at [1197, 158] on button "Aceitar solução" at bounding box center [1187, 160] width 212 height 29
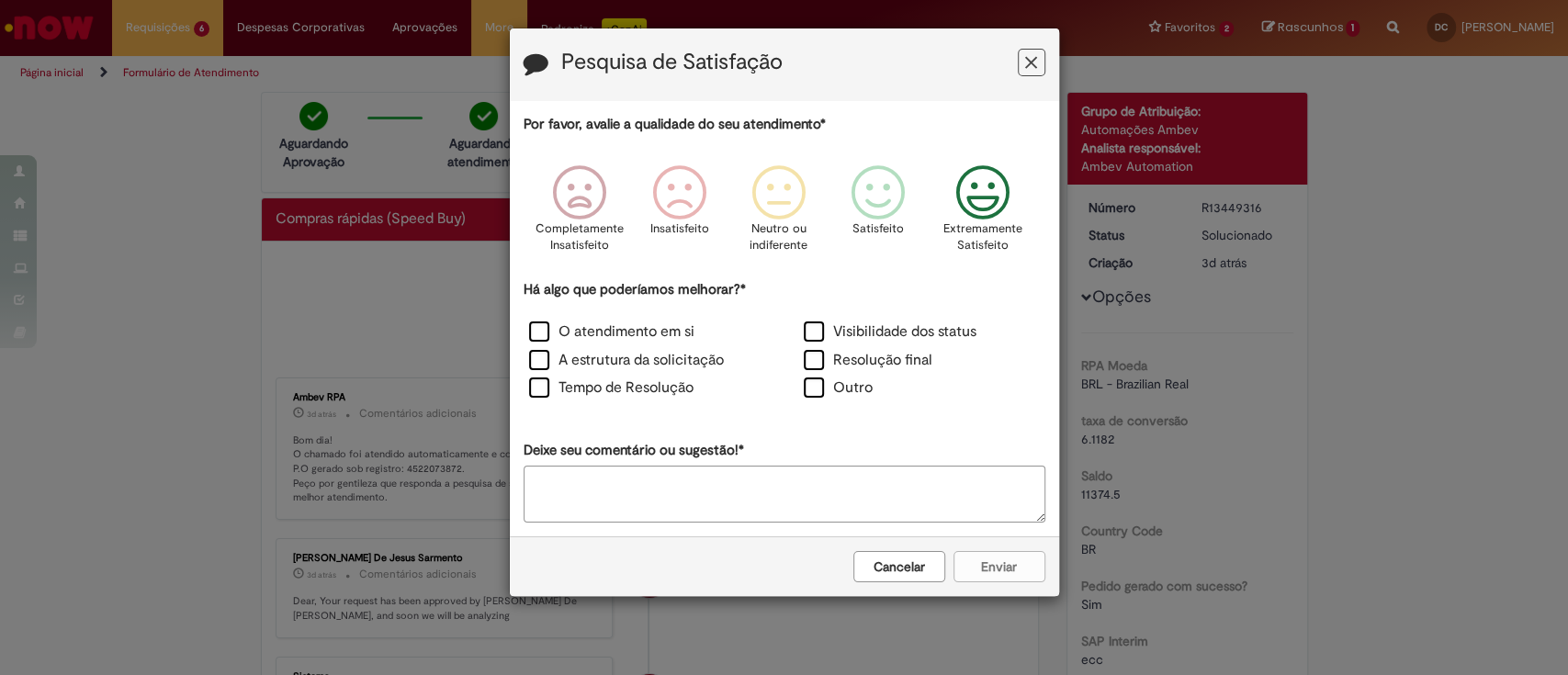
click at [999, 179] on icon "Feedback" at bounding box center [981, 193] width 69 height 55
click at [583, 335] on label "O atendimento em si" at bounding box center [612, 332] width 165 height 21
click at [984, 579] on button "Enviar" at bounding box center [999, 566] width 91 height 31
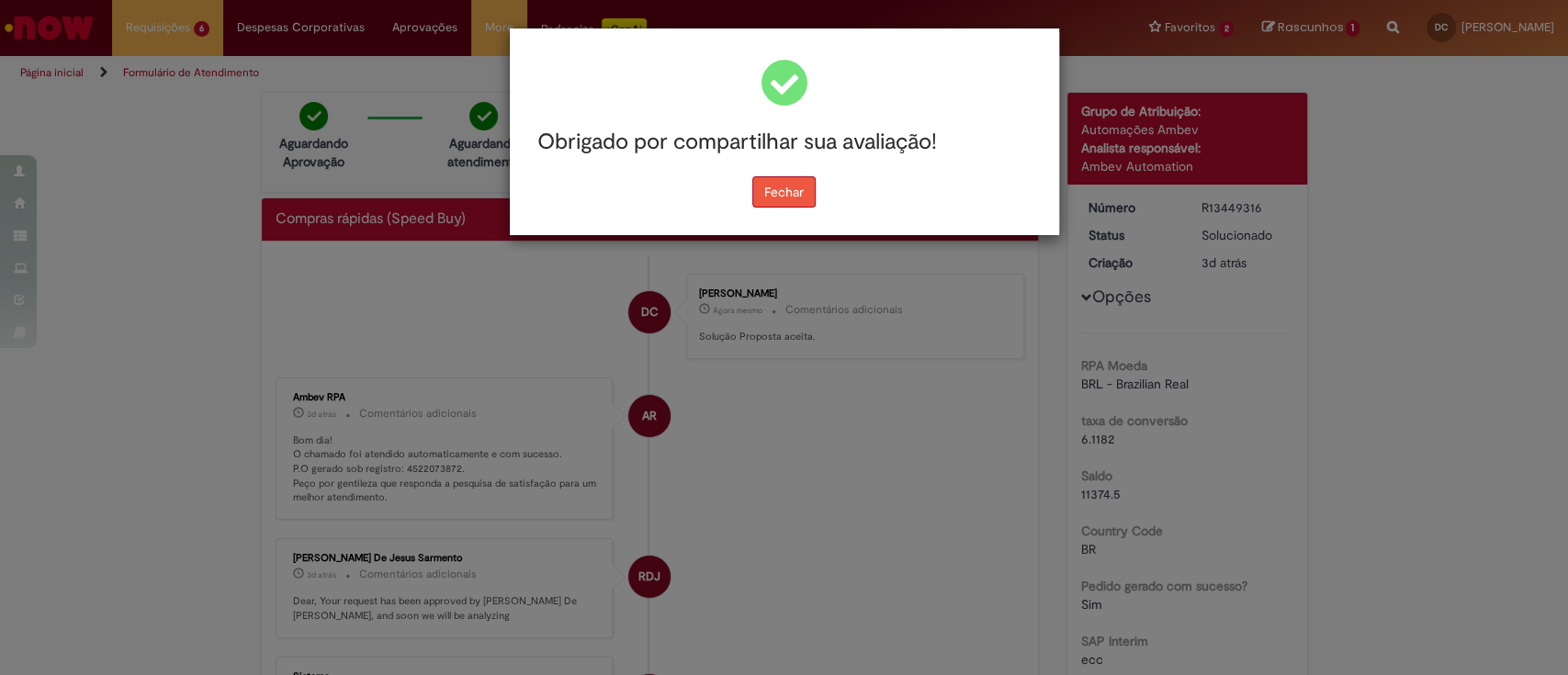
click at [796, 196] on button "Fechar" at bounding box center [783, 192] width 63 height 31
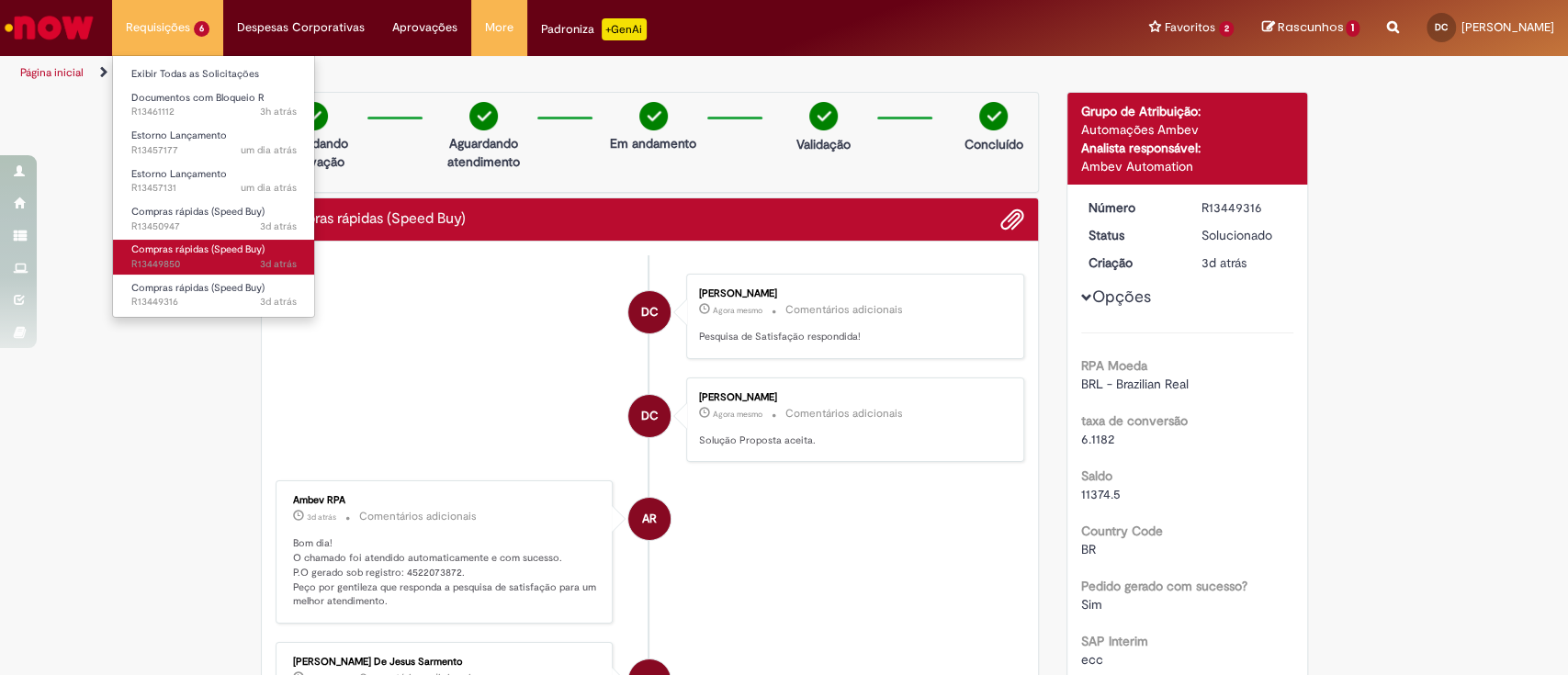
click at [215, 242] on span "Compras rápidas (Speed Buy)" at bounding box center [197, 249] width 133 height 14
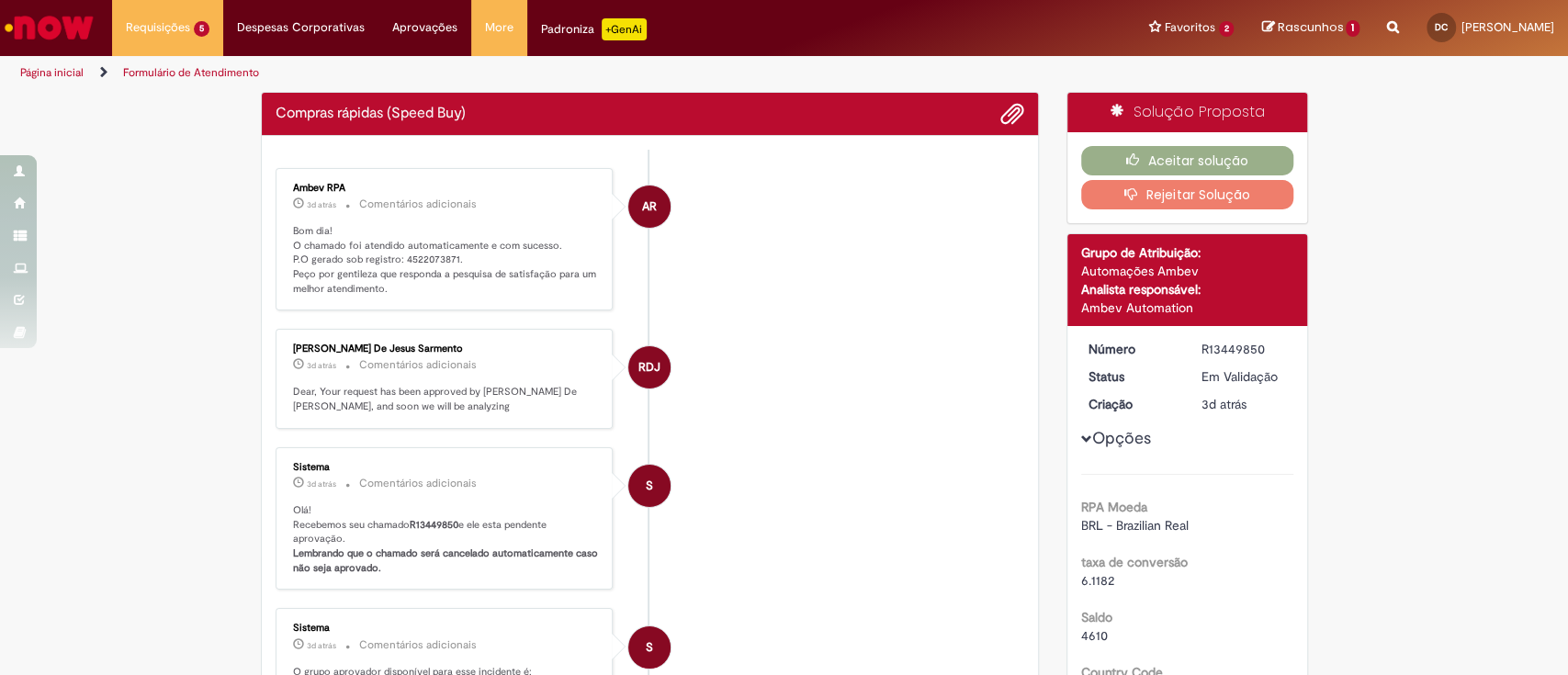
click at [418, 253] on div "Enviar AR Ambev RPA 3d atrás 3 dias atrás Comentários adicionais Bom dia! O cha…" at bounding box center [650, 589] width 777 height 907
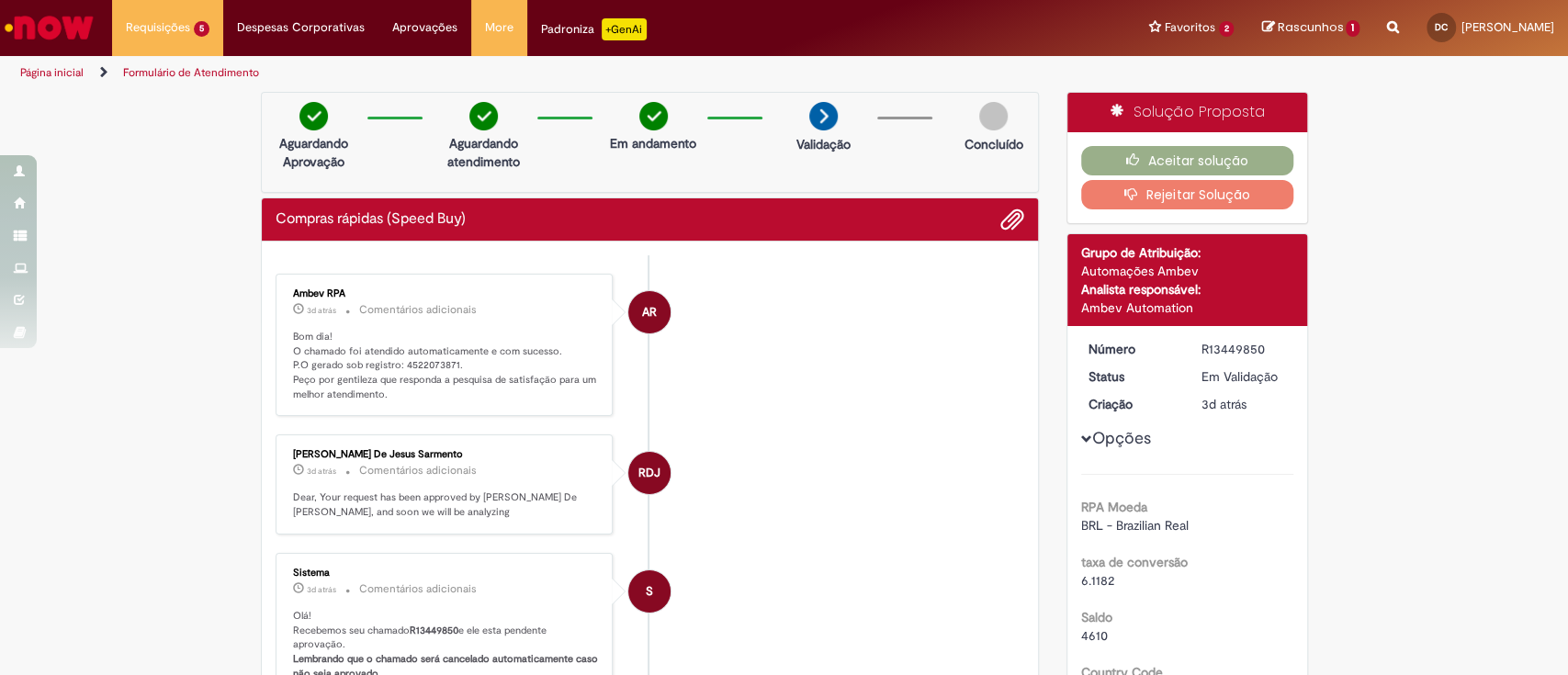
click at [422, 359] on p "Bom dia! O chamado foi atendido automaticamente e com sucesso. P.O gerado sob r…" at bounding box center [445, 366] width 305 height 73
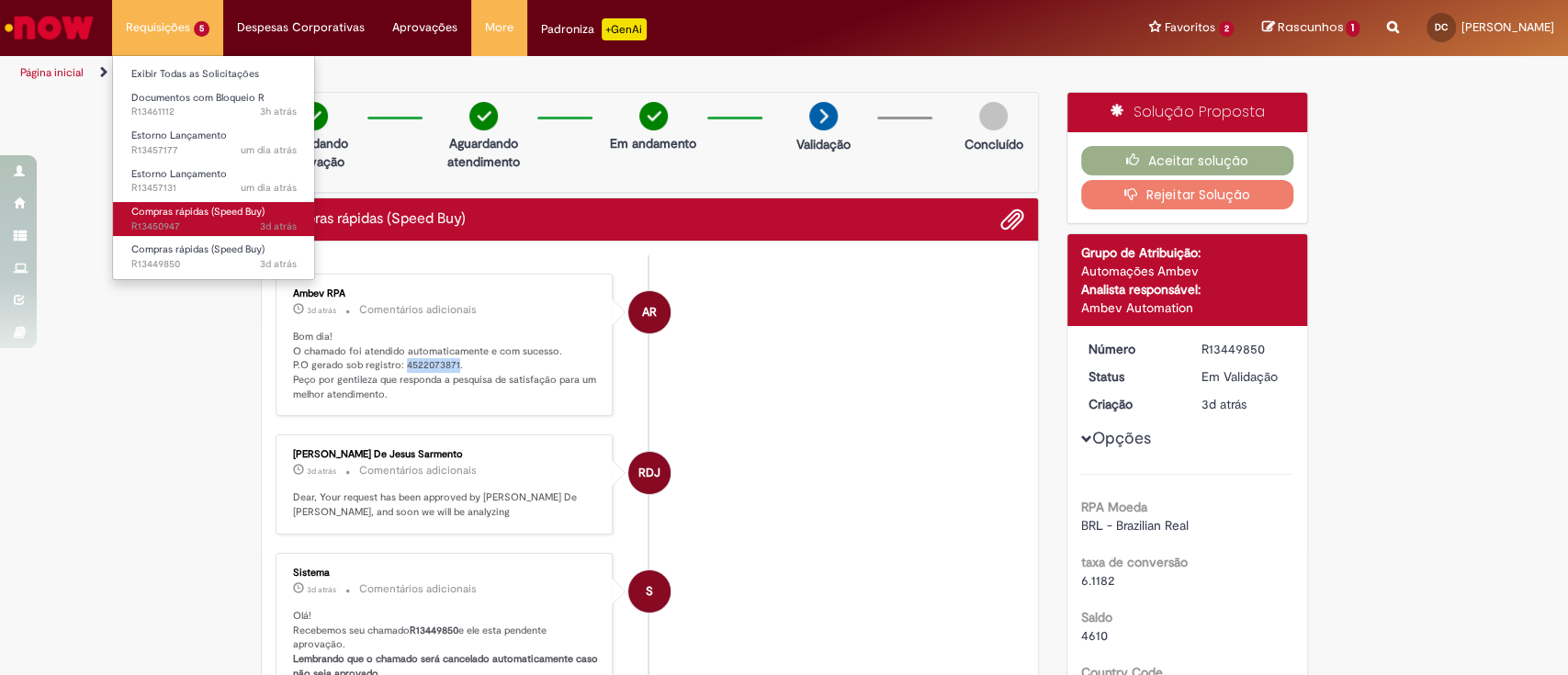
click at [231, 205] on span "Compras rápidas (Speed Buy)" at bounding box center [197, 212] width 133 height 14
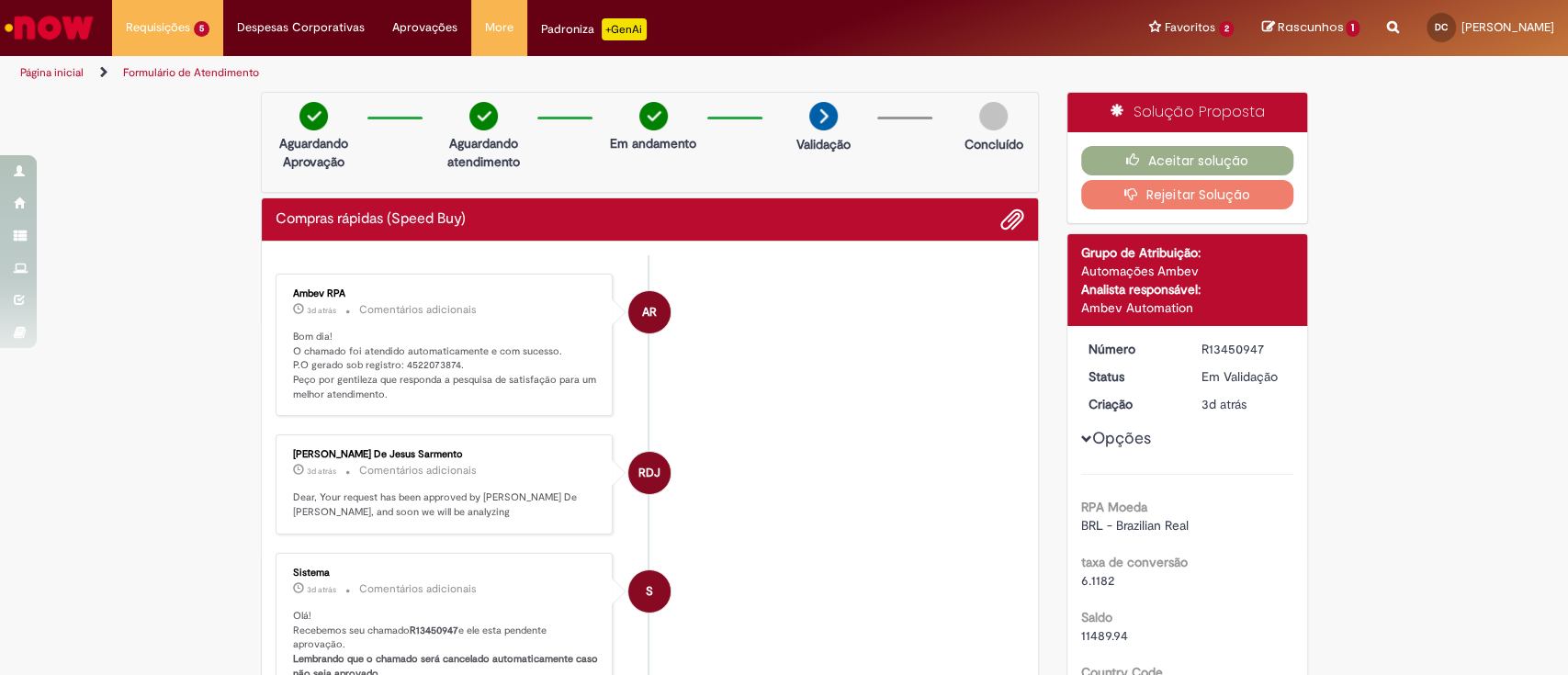
click at [414, 366] on p "Bom dia! O chamado foi atendido automaticamente e com sucesso. P.O gerado sob r…" at bounding box center [445, 366] width 305 height 73
click at [1228, 152] on button "Aceitar solução" at bounding box center [1187, 160] width 212 height 29
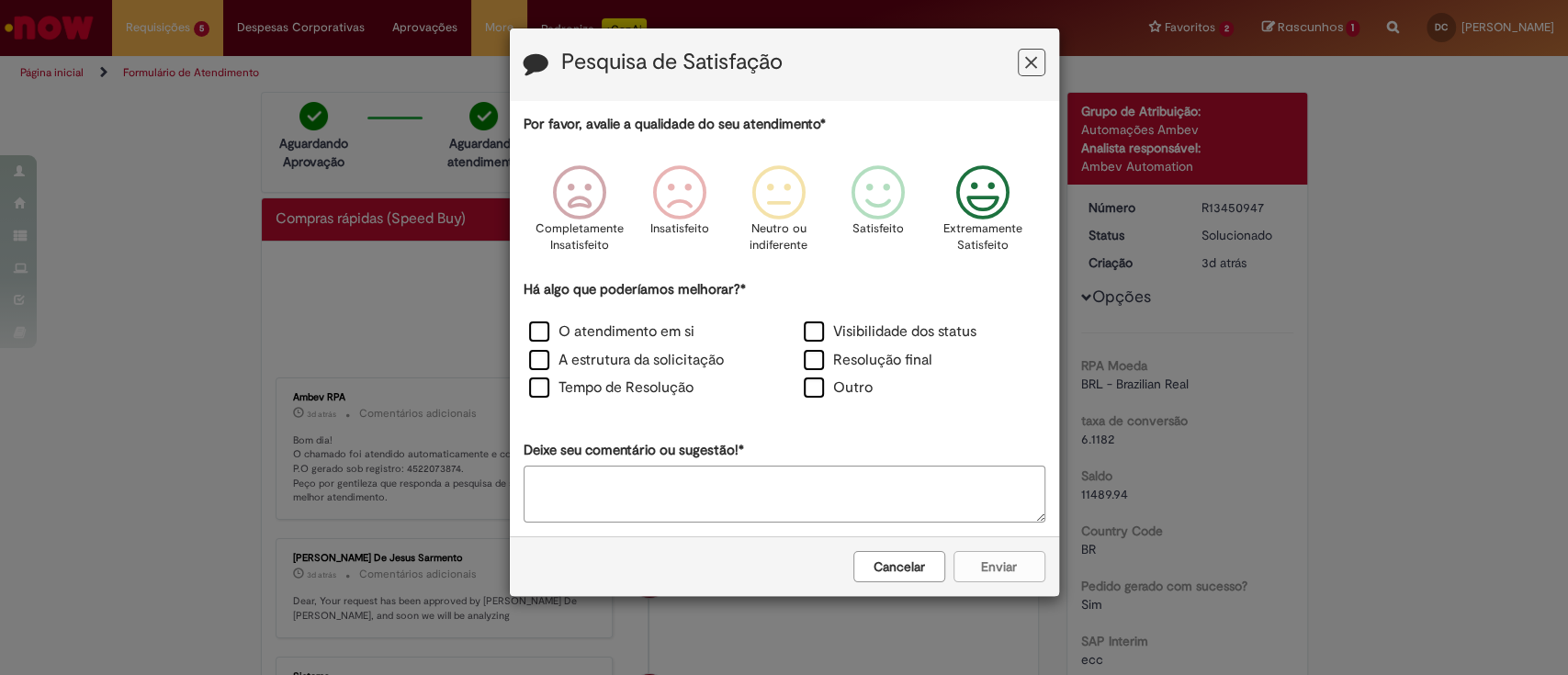
click at [1012, 199] on icon "Feedback" at bounding box center [981, 193] width 69 height 55
click at [632, 326] on label "O atendimento em si" at bounding box center [612, 332] width 165 height 21
click at [1004, 569] on button "Enviar" at bounding box center [999, 566] width 91 height 31
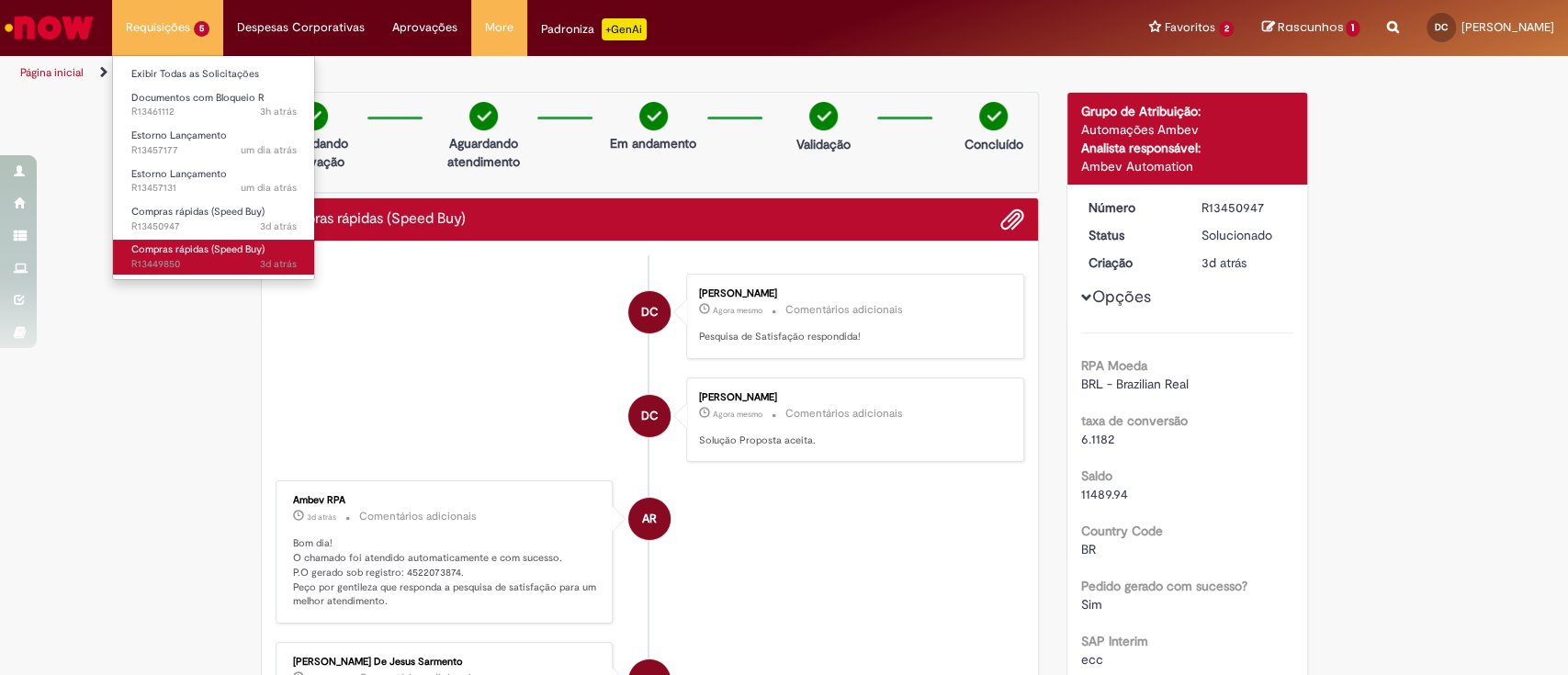
click at [216, 245] on span "Compras rápidas (Speed Buy)" at bounding box center [197, 249] width 133 height 14
